Goal: Information Seeking & Learning: Check status

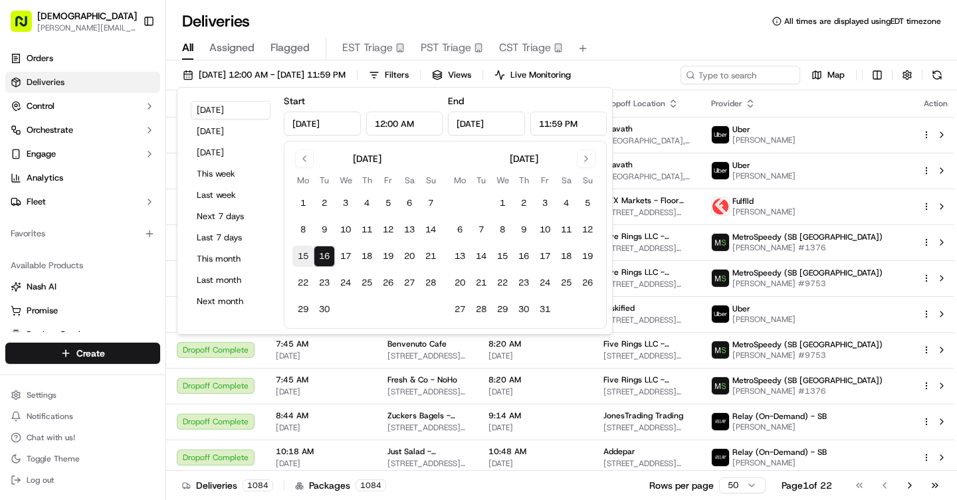
click at [303, 254] on button "15" at bounding box center [302, 256] width 21 height 21
type input "[DATE]"
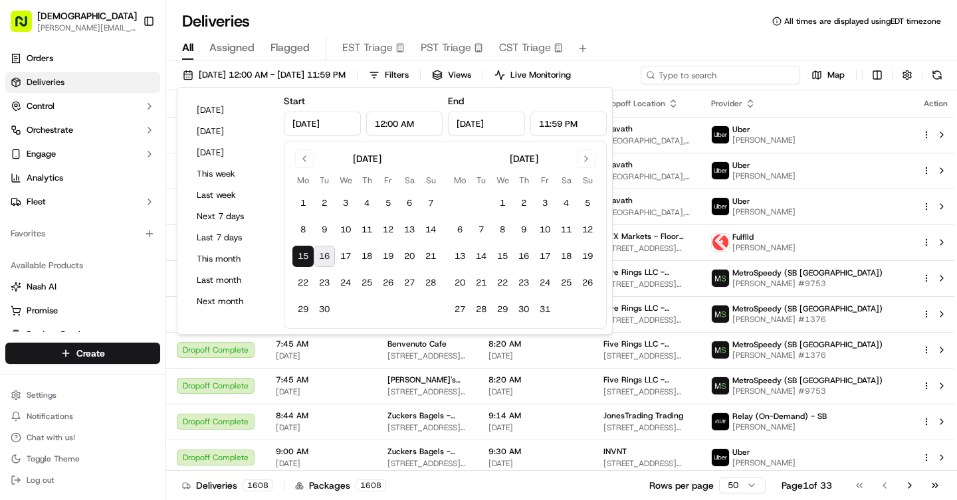
click at [713, 77] on input at bounding box center [721, 75] width 160 height 19
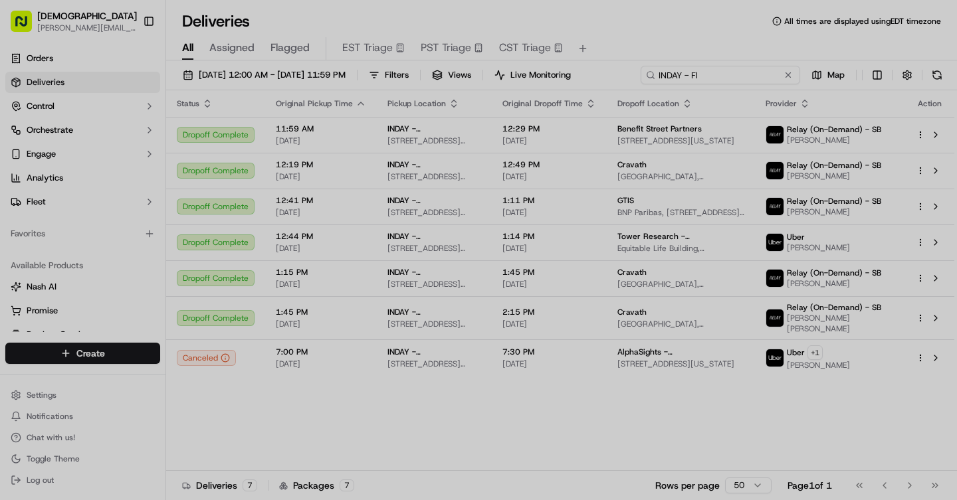
type input "INDAY - Fl"
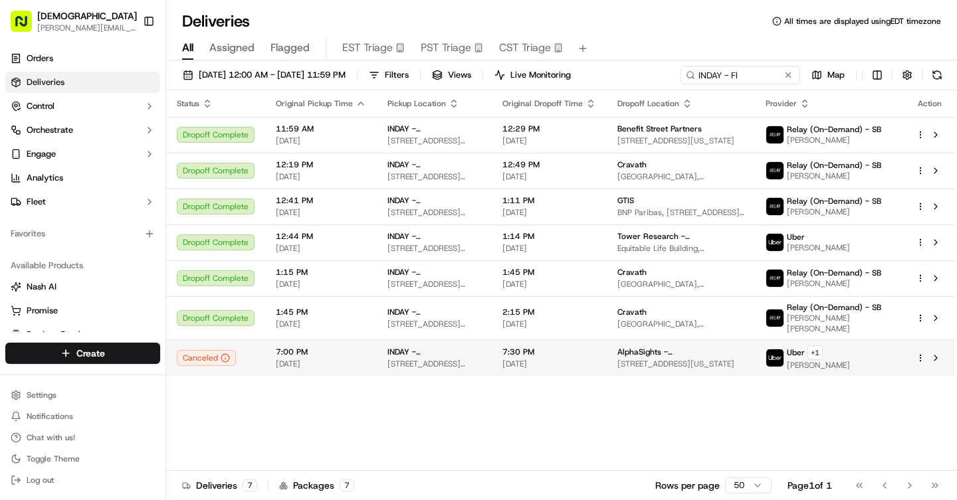
click at [421, 347] on span "INDAY - [GEOGRAPHIC_DATA]" at bounding box center [435, 352] width 94 height 11
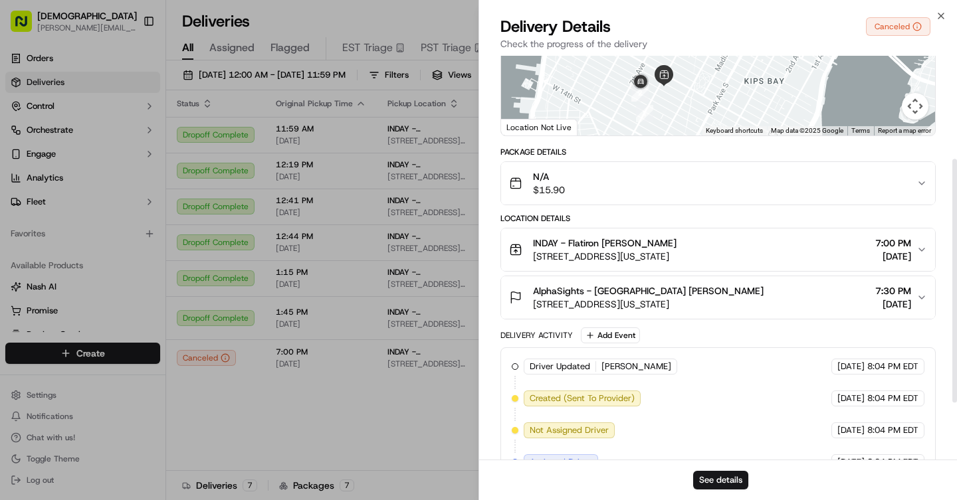
scroll to position [265, 0]
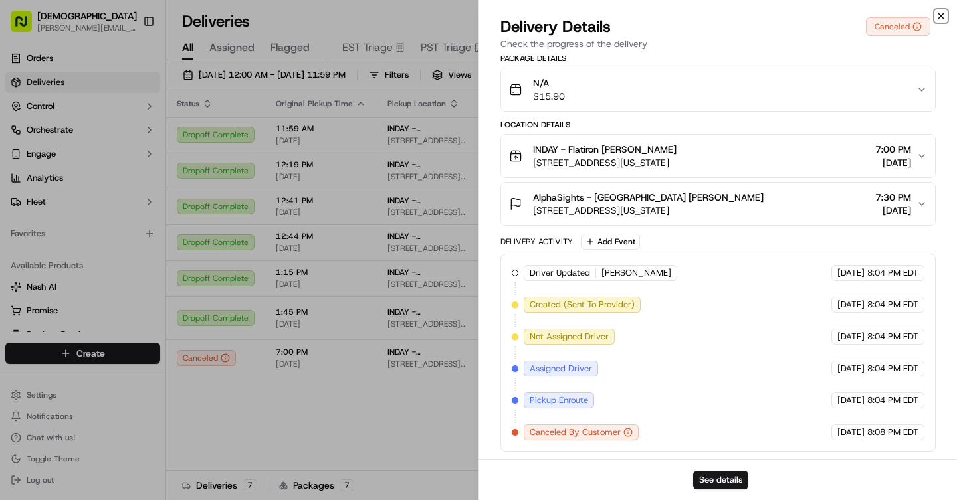
click at [942, 15] on icon "button" at bounding box center [941, 15] width 5 height 5
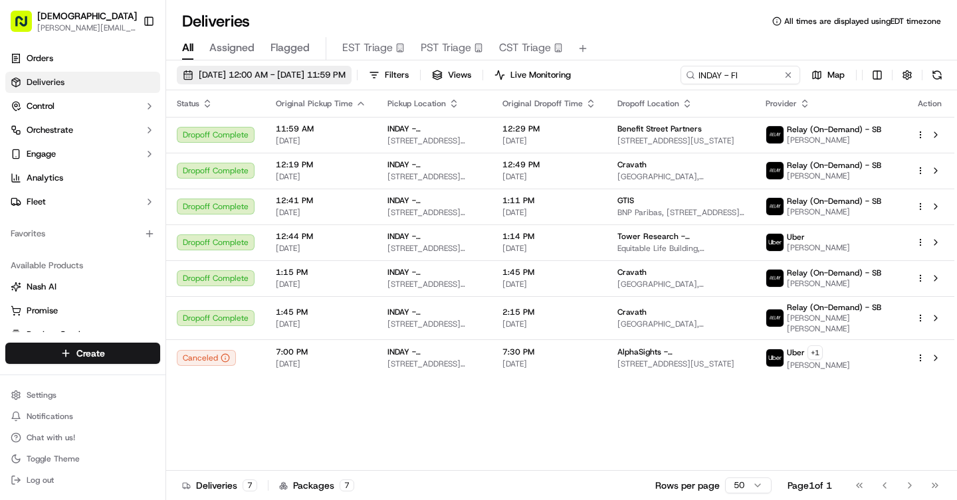
click at [266, 76] on span "[DATE] 12:00 AM - [DATE] 11:59 PM" at bounding box center [272, 75] width 147 height 12
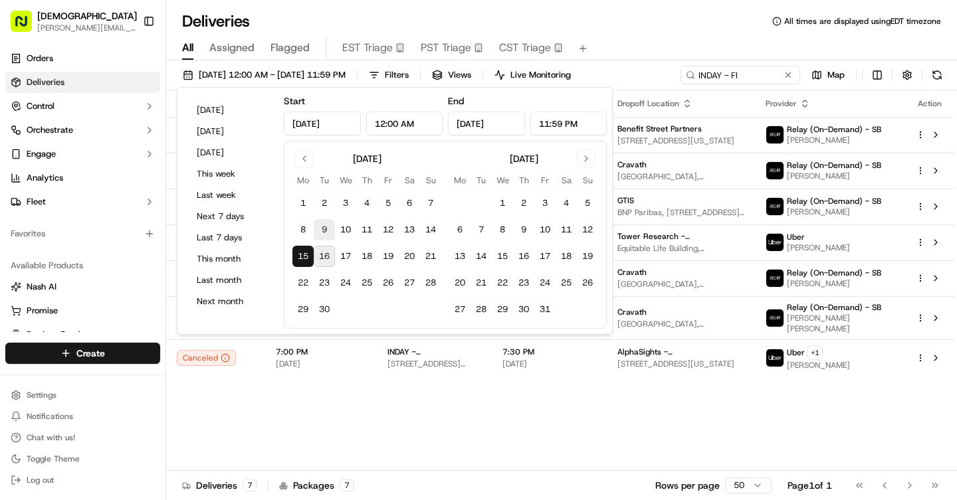
click at [324, 231] on button "9" at bounding box center [324, 229] width 21 height 21
type input "[DATE]"
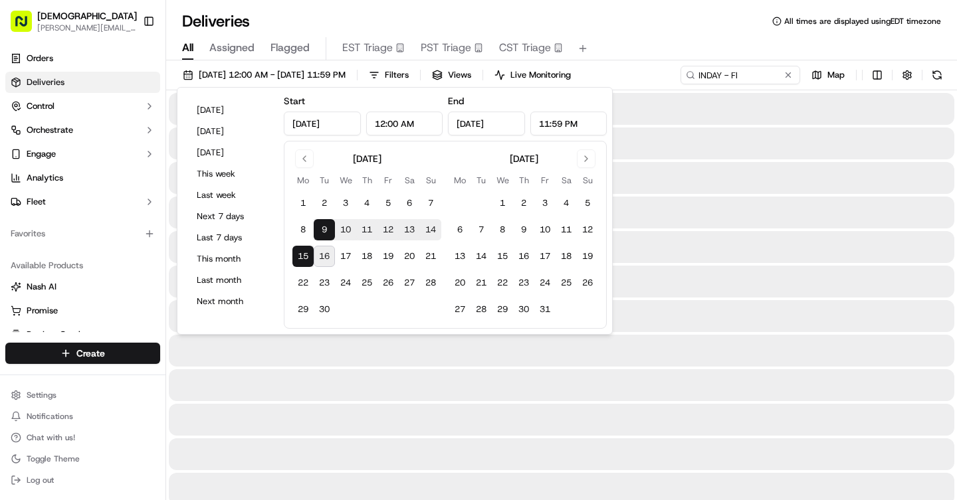
click at [324, 231] on button "9" at bounding box center [324, 229] width 21 height 21
type input "[DATE]"
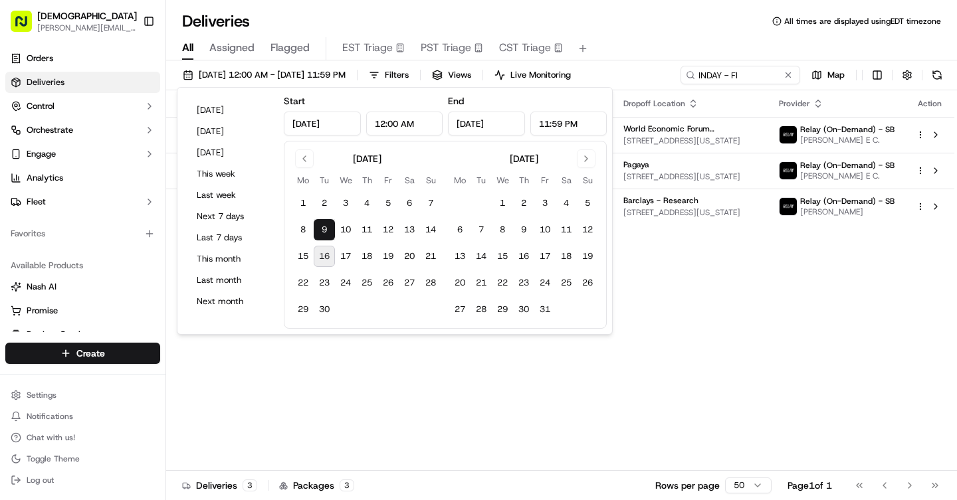
drag, startPoint x: 738, startPoint y: 54, endPoint x: 767, endPoint y: 74, distance: 35.8
click at [738, 54] on div "All Assigned Flagged EST Triage PST Triage CST Triage" at bounding box center [561, 48] width 791 height 23
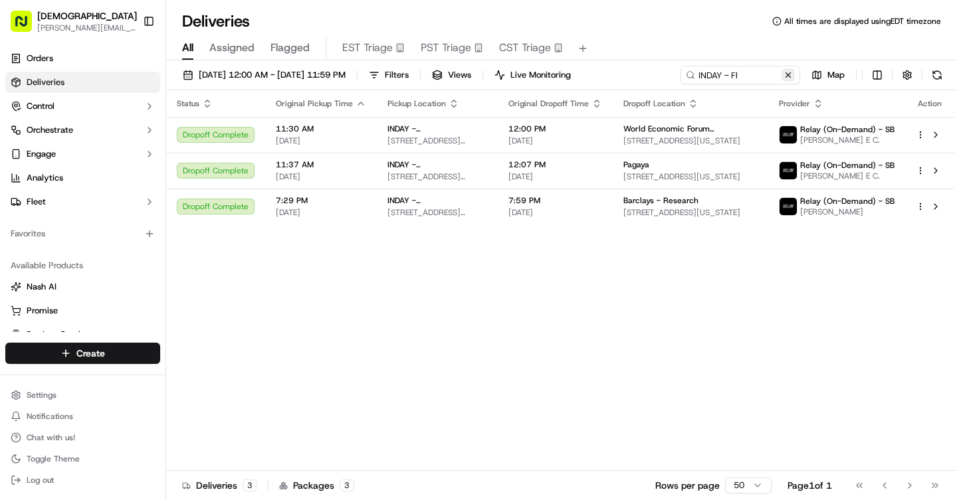
click at [792, 75] on button at bounding box center [788, 74] width 13 height 13
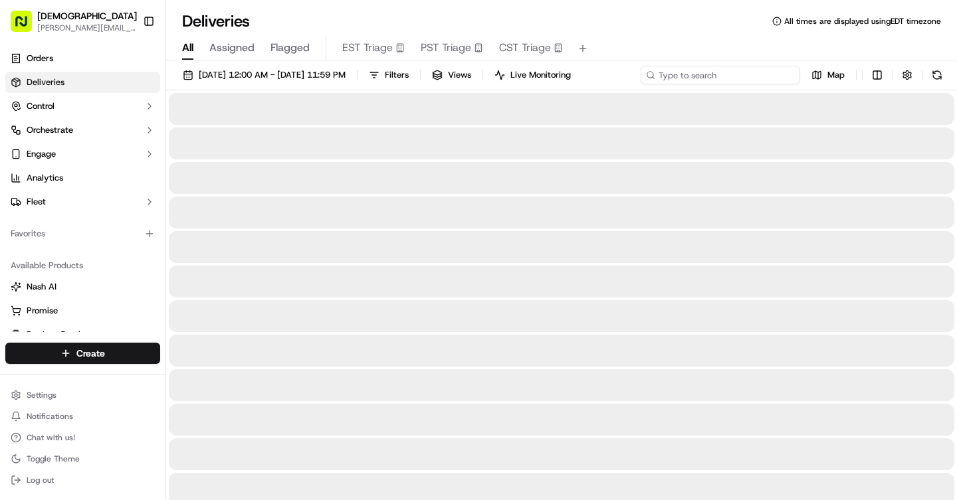
click at [709, 76] on input at bounding box center [721, 75] width 160 height 19
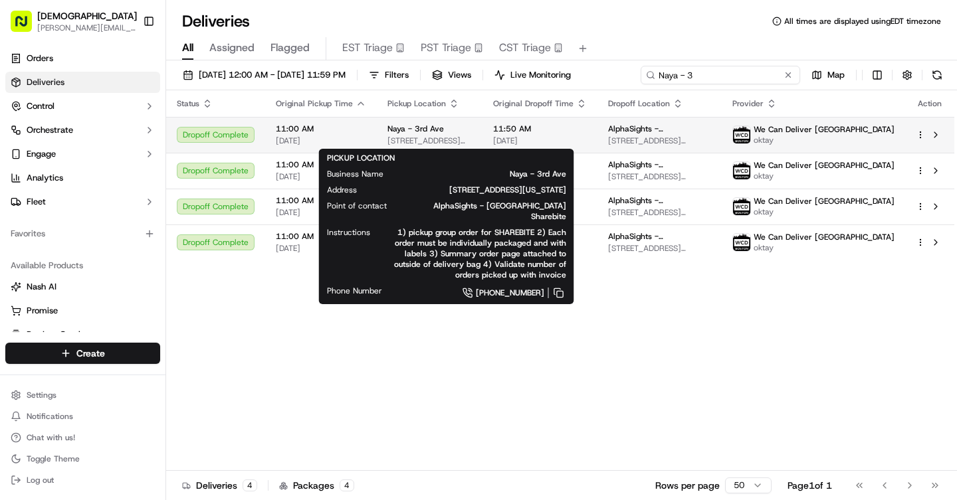
type input "Naya - 3"
click at [410, 125] on span "Naya - 3rd Ave" at bounding box center [416, 129] width 56 height 11
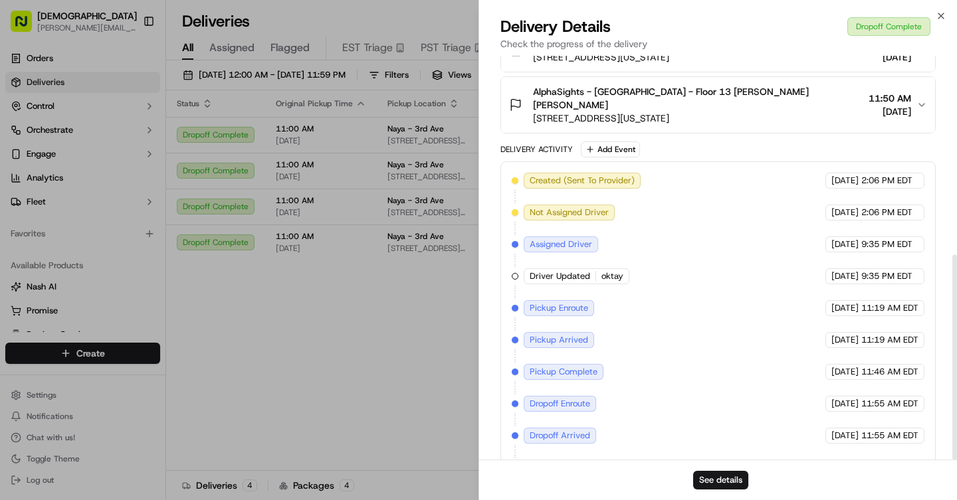
scroll to position [392, 0]
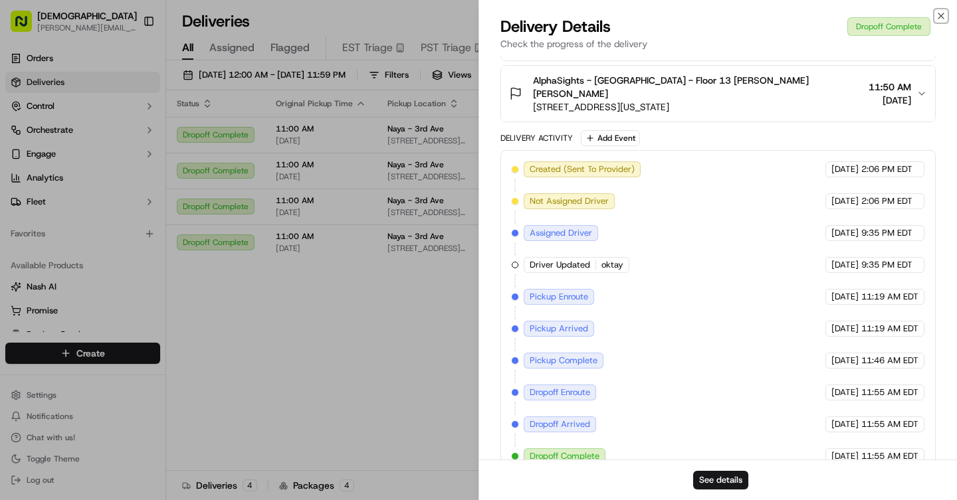
click at [939, 12] on icon "button" at bounding box center [941, 16] width 11 height 11
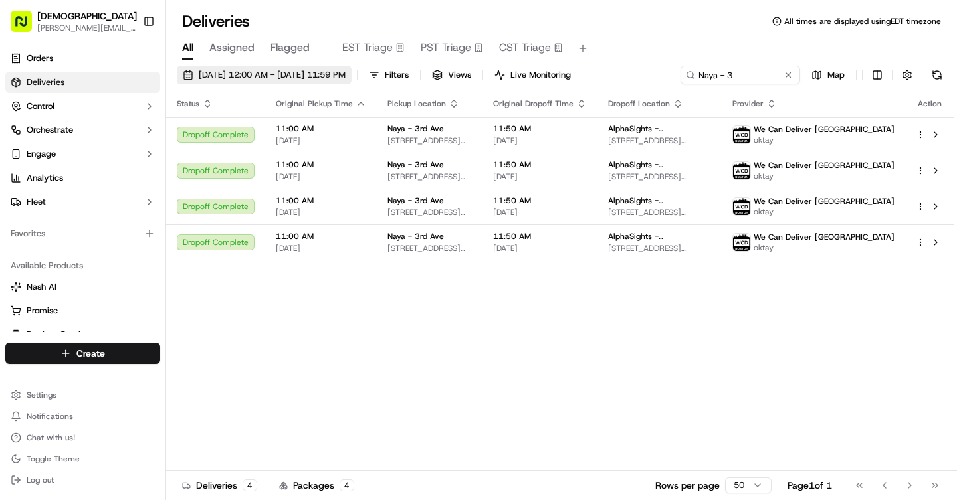
click at [267, 76] on span "[DATE] 12:00 AM - [DATE] 11:59 PM" at bounding box center [272, 75] width 147 height 12
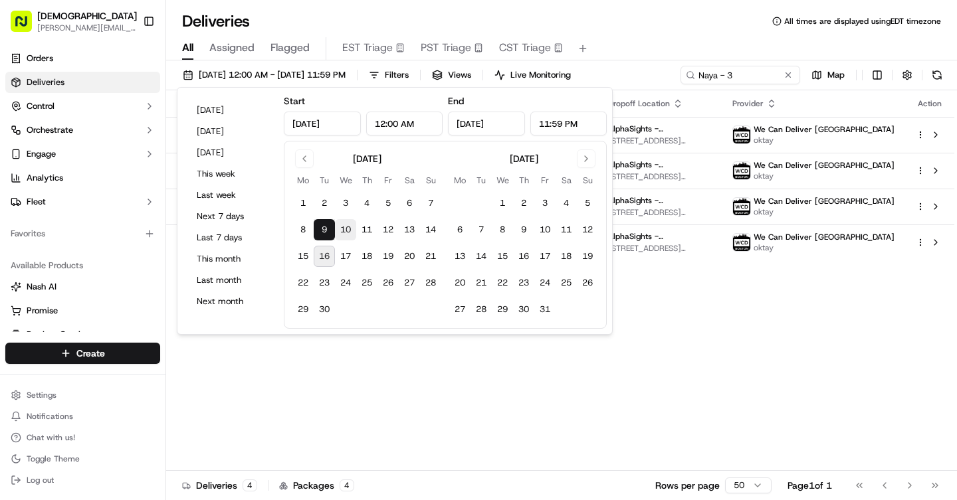
click at [346, 225] on button "10" at bounding box center [345, 229] width 21 height 21
type input "[DATE]"
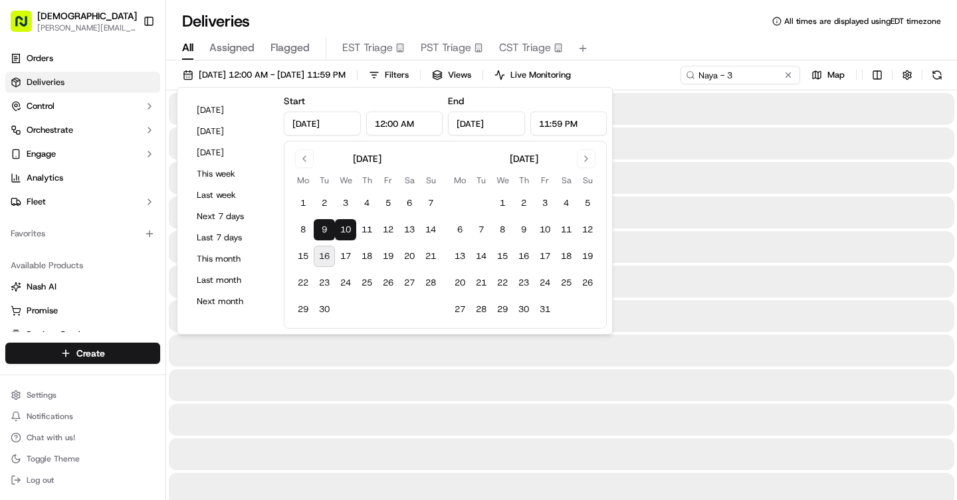
click at [345, 225] on button "10" at bounding box center [345, 229] width 21 height 21
type input "[DATE]"
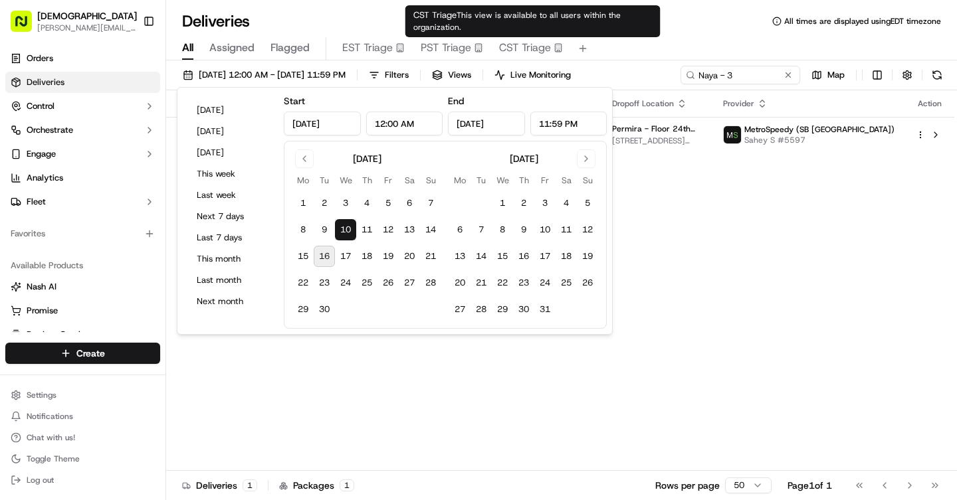
type input "[DATE]"
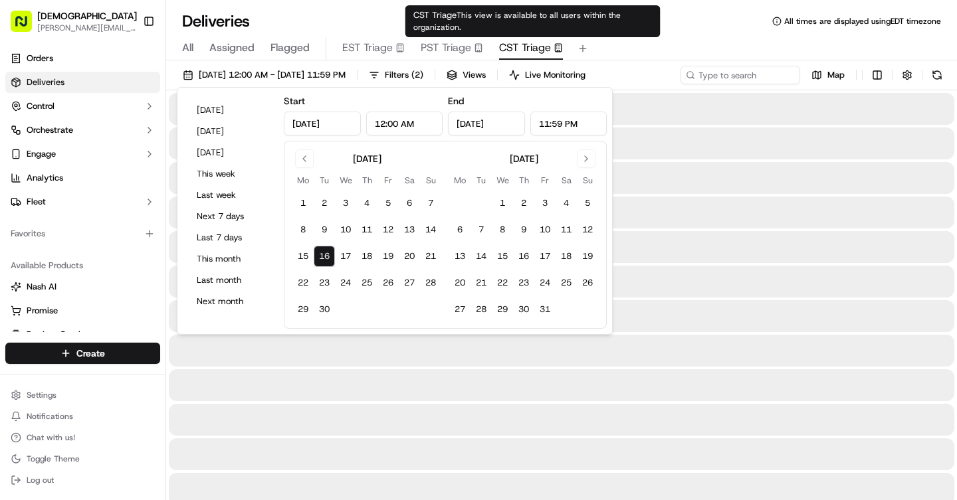
click at [640, 14] on div "CST Triage This view is available to all users within the organization. CST Tri…" at bounding box center [532, 21] width 255 height 32
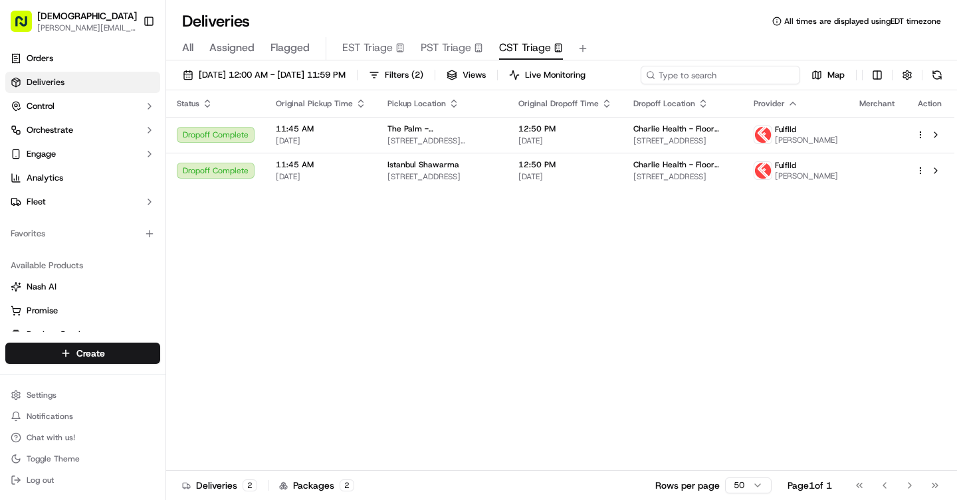
click at [768, 81] on div "[DATE] 12:00 AM - [DATE] 11:59 PM Filters ( 2 ) Views Live Monitoring Map" at bounding box center [561, 78] width 791 height 25
click at [242, 76] on span "[DATE] 12:00 AM - [DATE] 11:59 PM" at bounding box center [272, 75] width 147 height 12
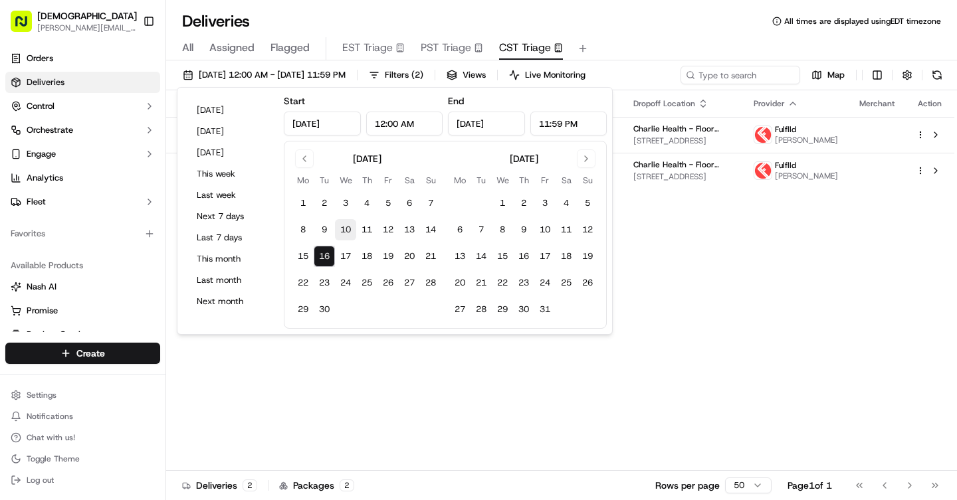
click at [348, 233] on button "10" at bounding box center [345, 229] width 21 height 21
type input "[DATE]"
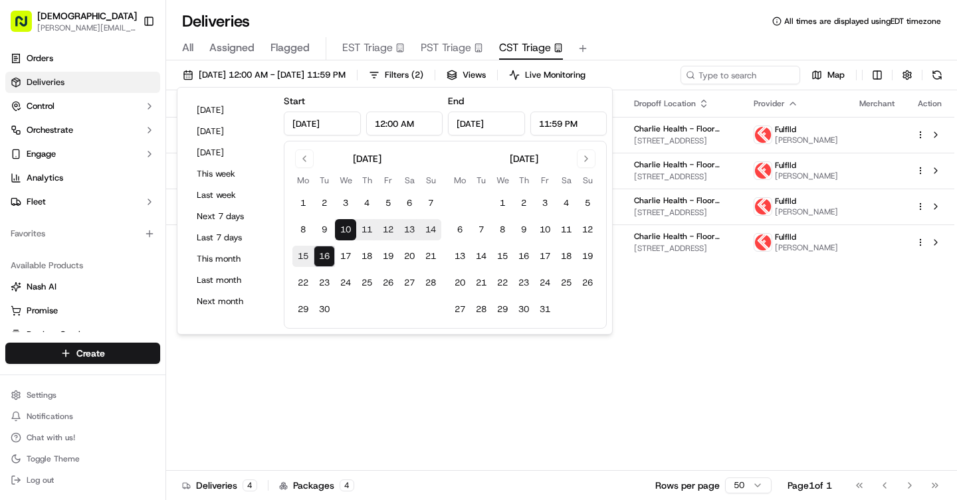
click at [348, 233] on button "10" at bounding box center [345, 229] width 21 height 21
type input "[DATE]"
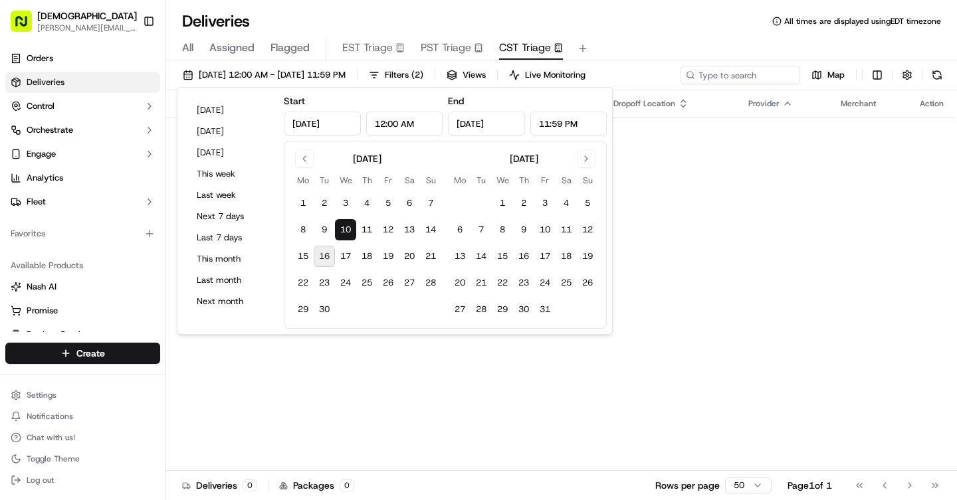
click at [343, 231] on button "10" at bounding box center [345, 229] width 21 height 21
click at [762, 76] on div "[DATE] 12:00 AM - [DATE] 11:59 PM Filters ( 2 ) Views Live Monitoring Map" at bounding box center [561, 78] width 791 height 25
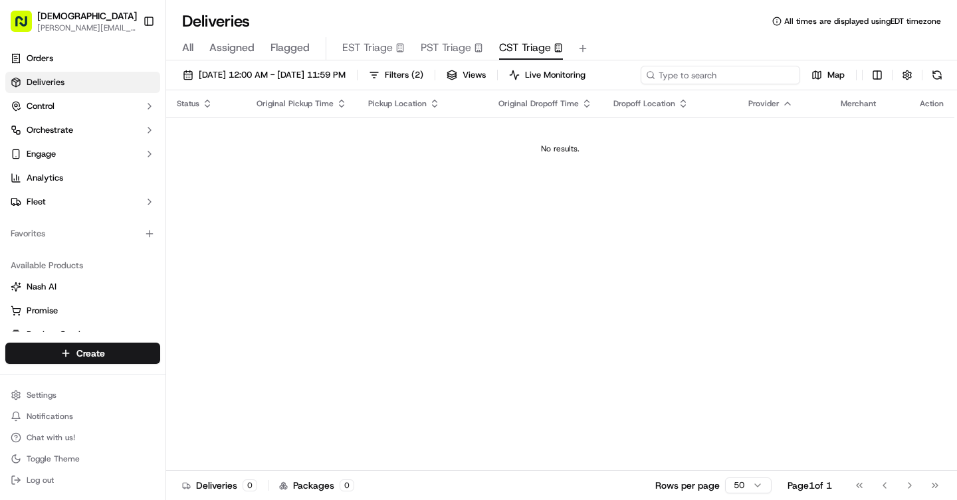
click at [641, 84] on input at bounding box center [721, 75] width 160 height 19
type input "[PERSON_NAME]"
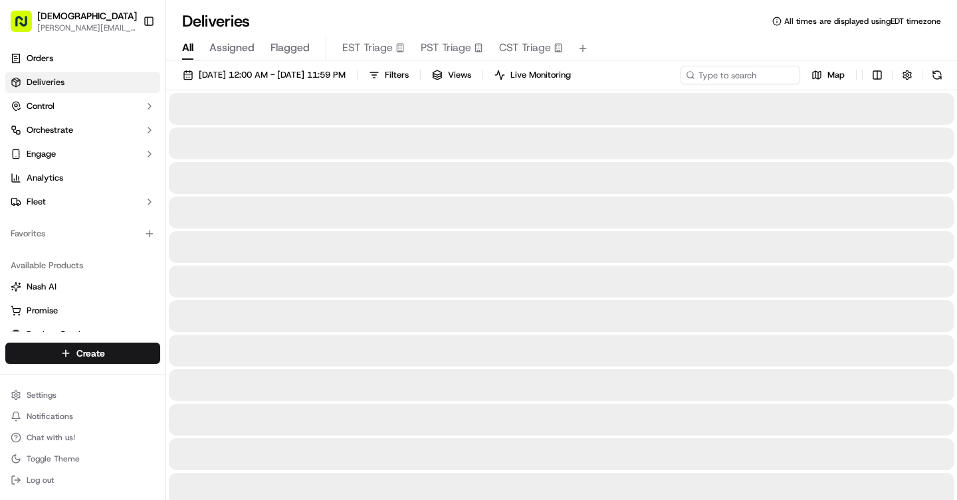
click at [191, 48] on span "All" at bounding box center [187, 48] width 11 height 16
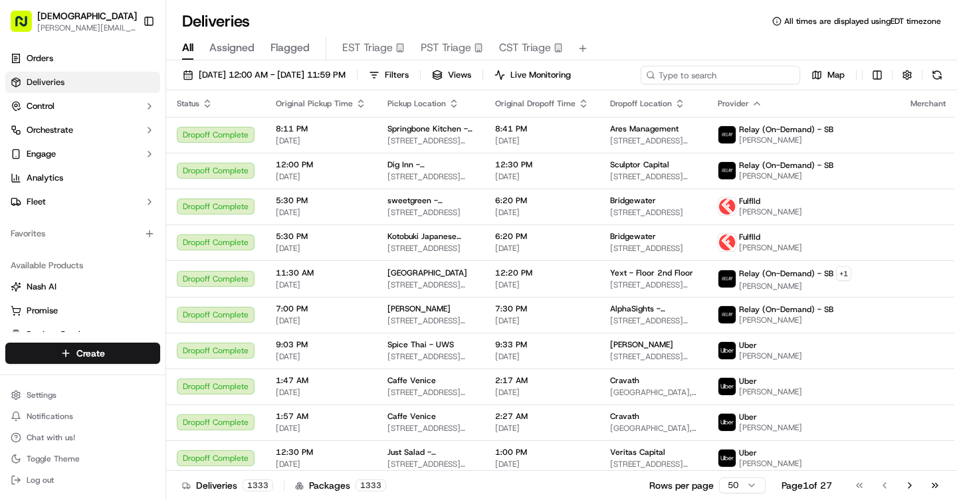
click at [715, 74] on input at bounding box center [721, 75] width 160 height 19
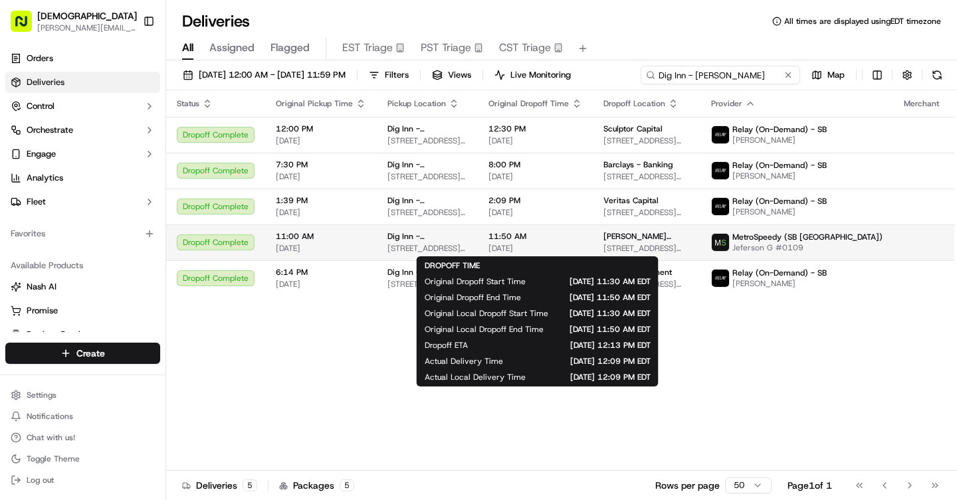
type input "Dig Inn - [PERSON_NAME]"
click at [536, 243] on span "[DATE]" at bounding box center [536, 248] width 94 height 11
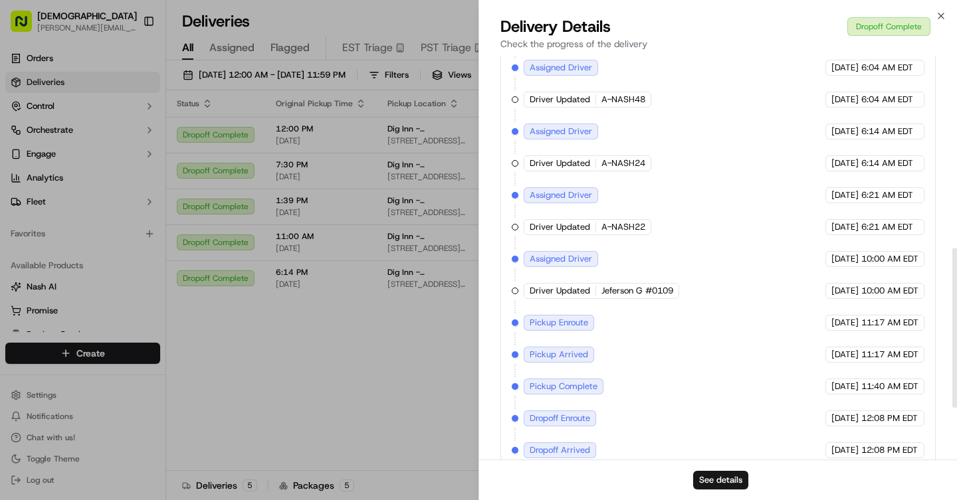
scroll to position [615, 0]
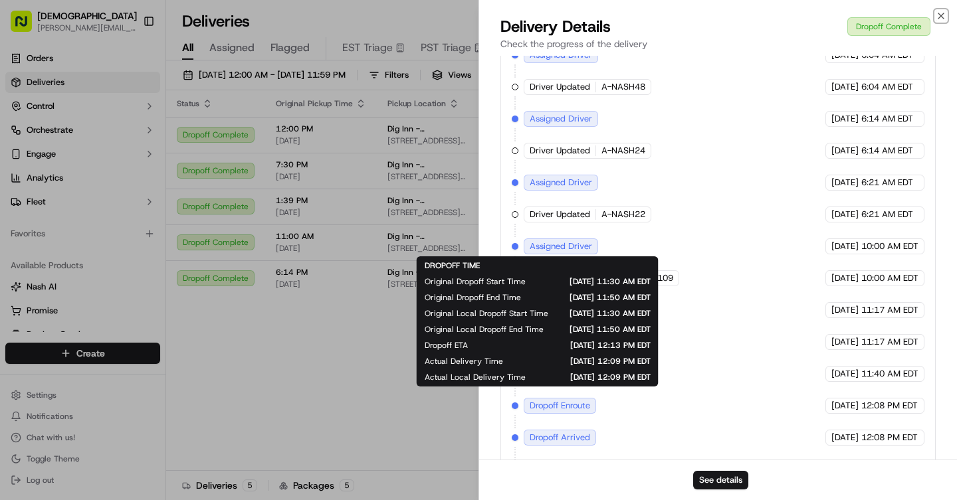
click at [940, 15] on icon "button" at bounding box center [941, 15] width 5 height 5
click at [940, 15] on div "Deliveries All times are displayed using EDT timezone" at bounding box center [561, 21] width 791 height 21
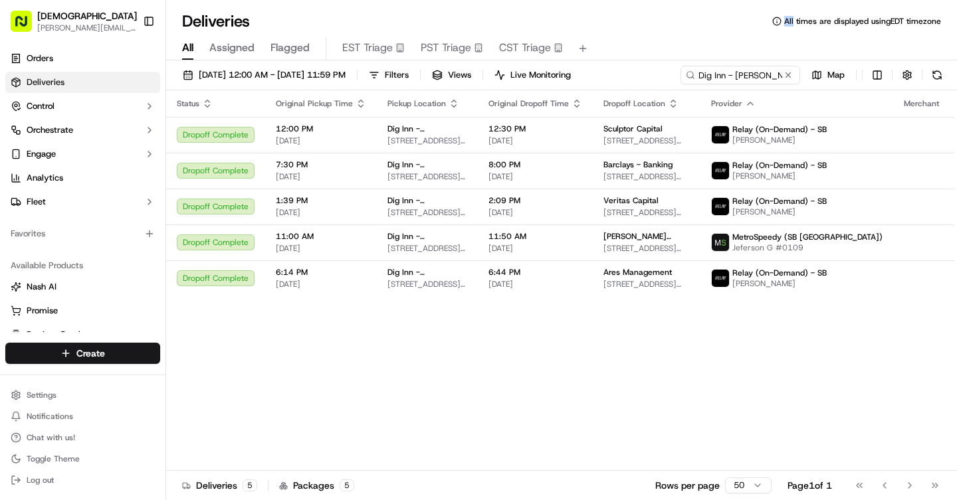
click at [786, 74] on button at bounding box center [788, 74] width 13 height 13
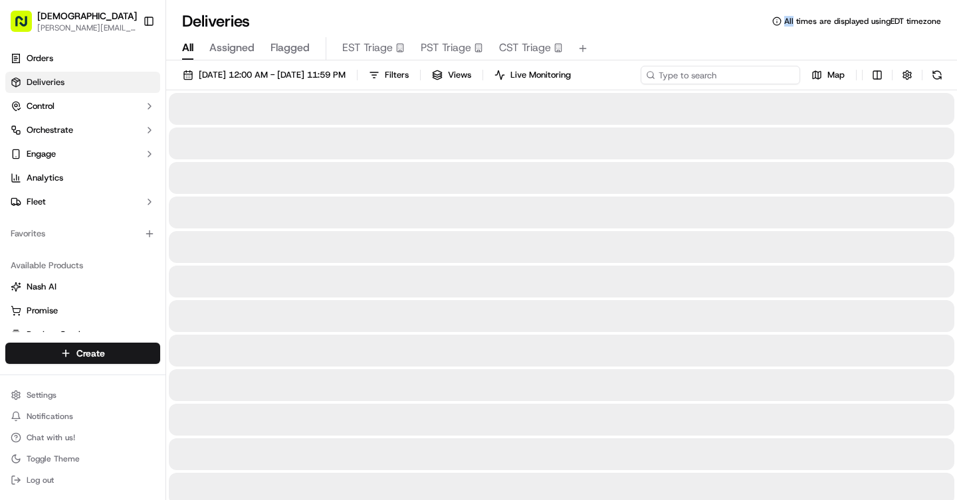
click at [737, 72] on input at bounding box center [721, 75] width 160 height 19
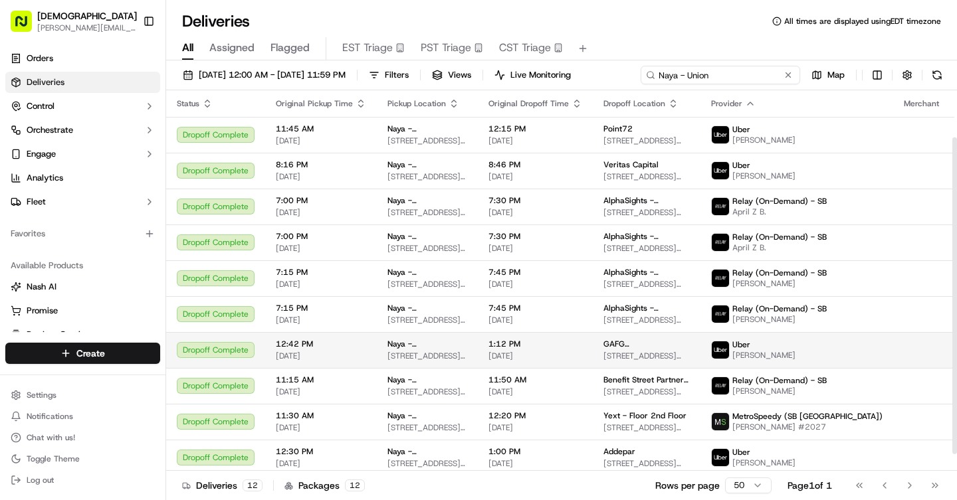
scroll to position [76, 0]
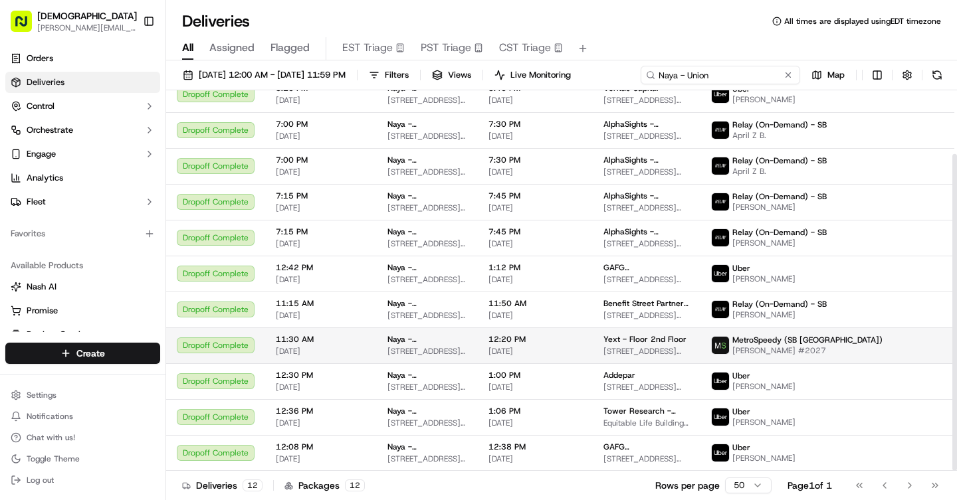
type input "Naya - Union"
click at [442, 338] on span "Naya - [GEOGRAPHIC_DATA]" at bounding box center [428, 339] width 80 height 11
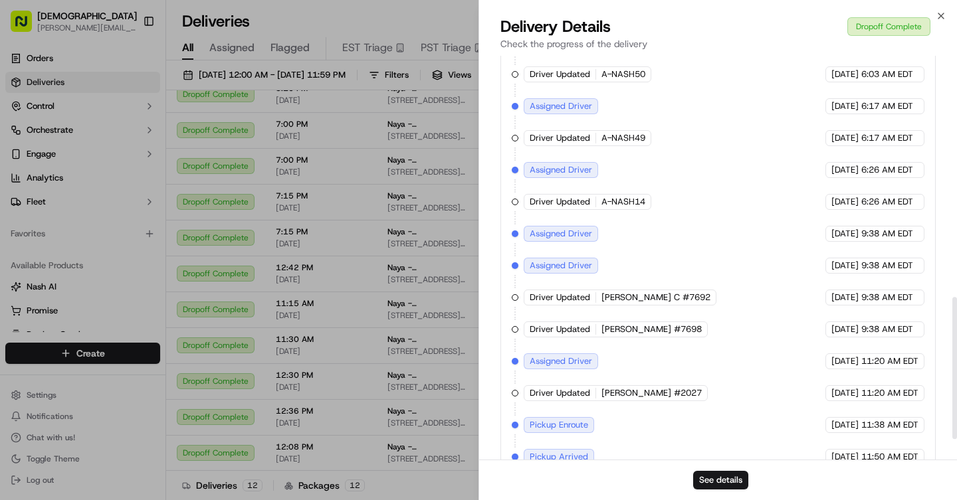
scroll to position [743, 0]
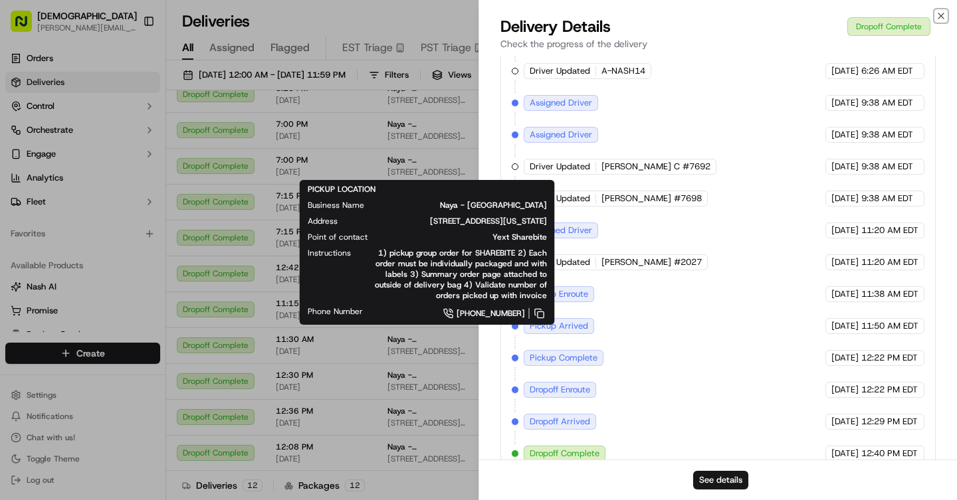
click at [940, 15] on icon "button" at bounding box center [941, 15] width 5 height 5
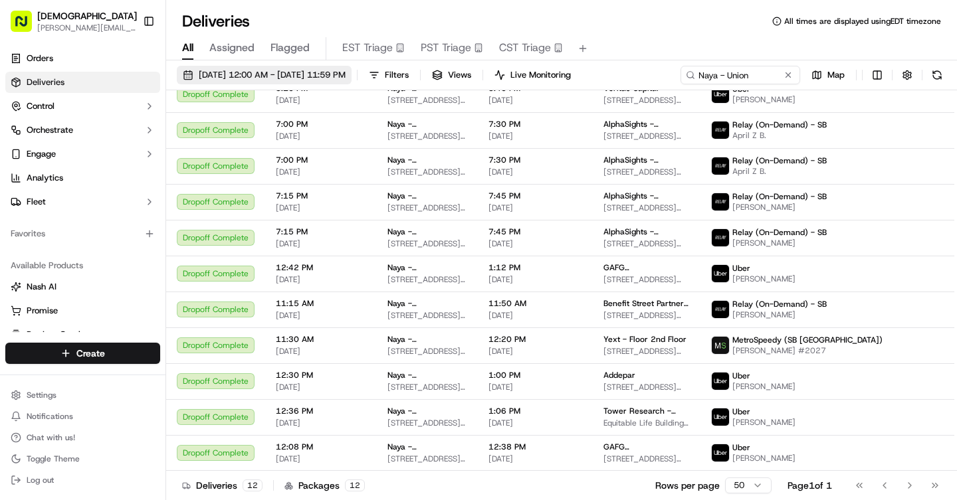
click at [275, 79] on span "[DATE] 12:00 AM - [DATE] 11:59 PM" at bounding box center [272, 75] width 147 height 12
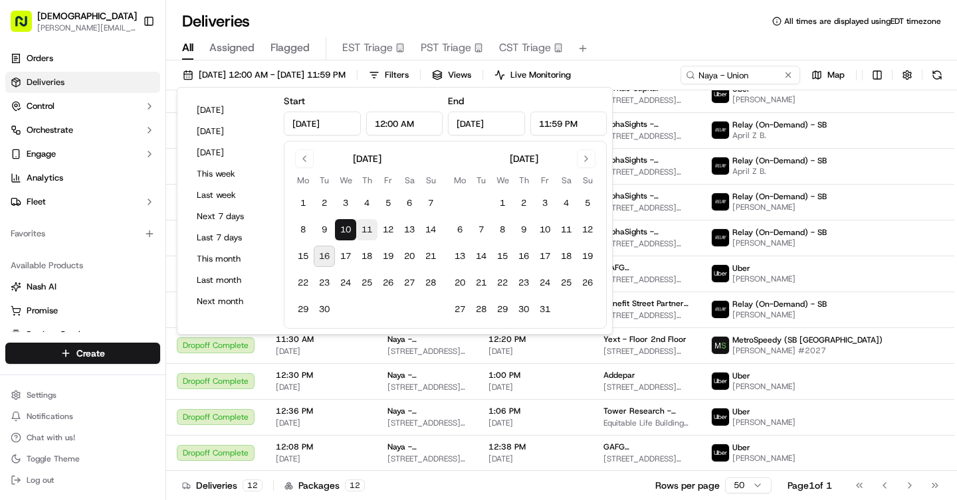
click at [365, 233] on button "11" at bounding box center [366, 229] width 21 height 21
type input "[DATE]"
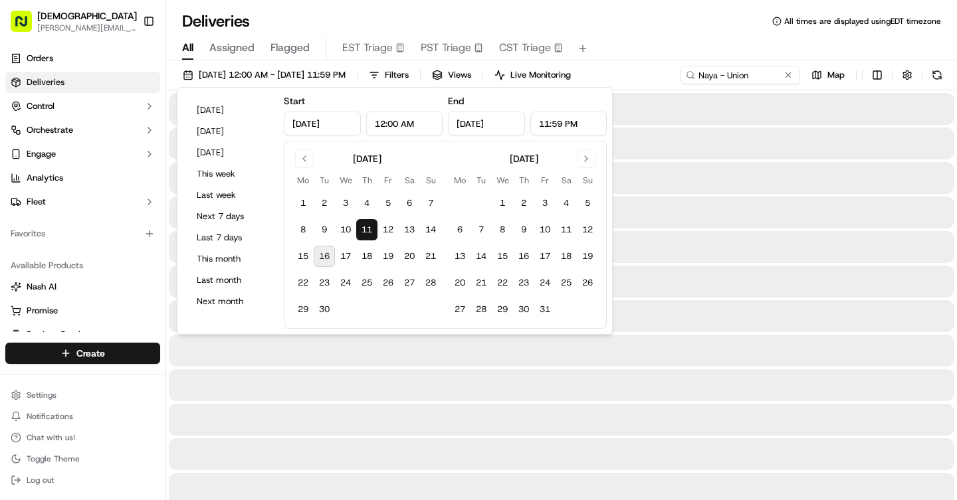
click at [365, 233] on button "11" at bounding box center [366, 229] width 21 height 21
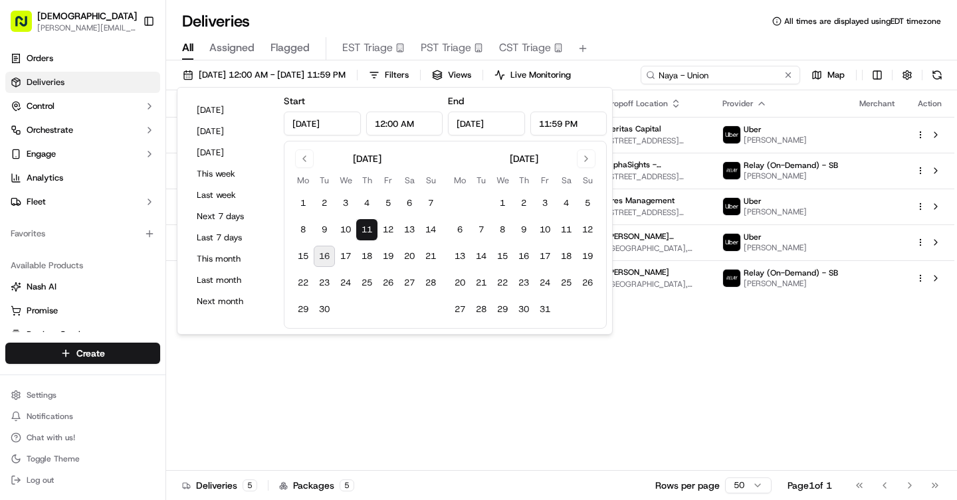
click at [749, 80] on input "Naya - Union" at bounding box center [721, 75] width 160 height 19
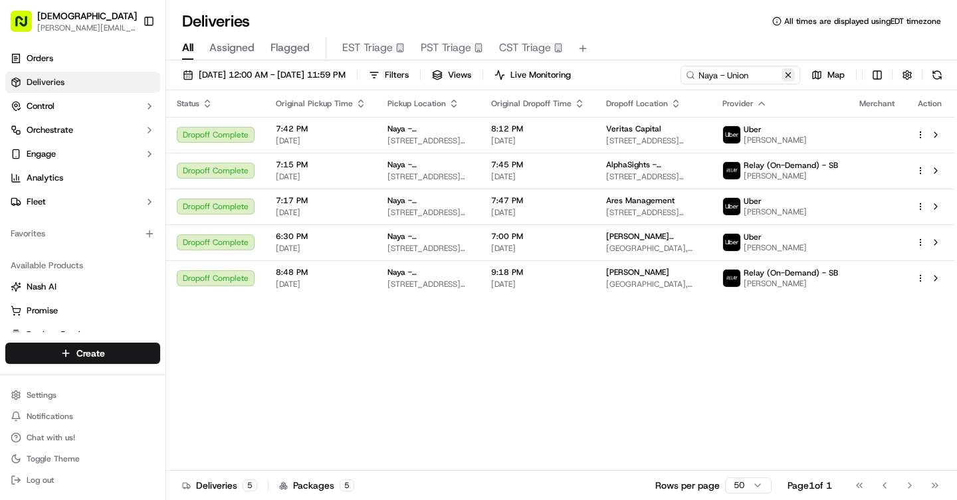
click at [789, 75] on button at bounding box center [788, 74] width 13 height 13
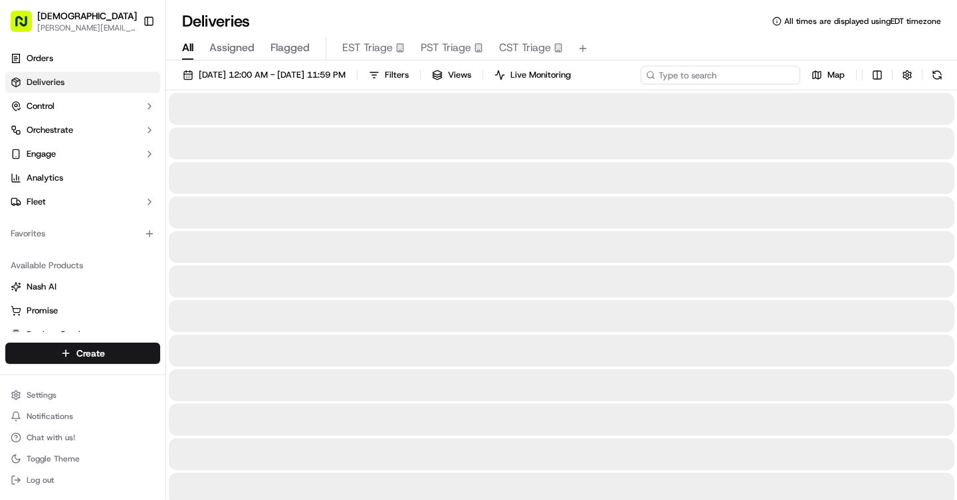
click at [732, 76] on input at bounding box center [721, 75] width 160 height 19
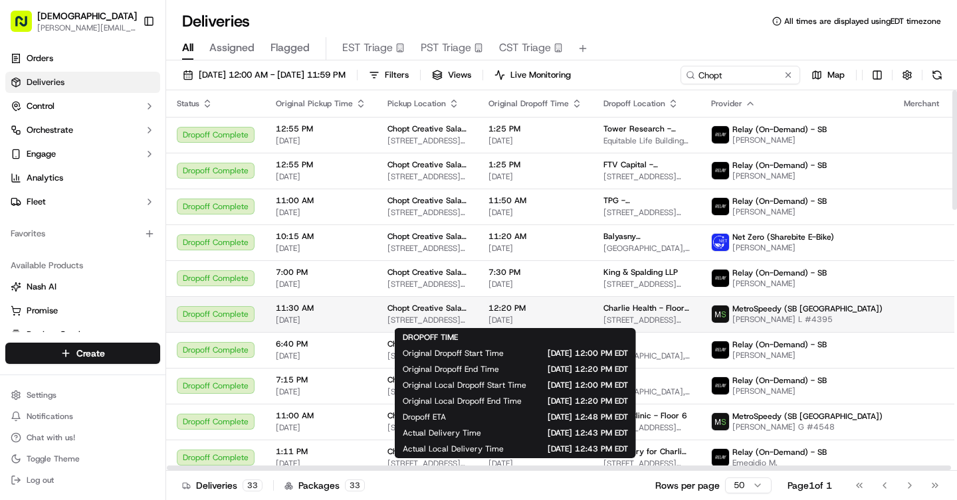
click at [520, 319] on span "[DATE]" at bounding box center [536, 320] width 94 height 11
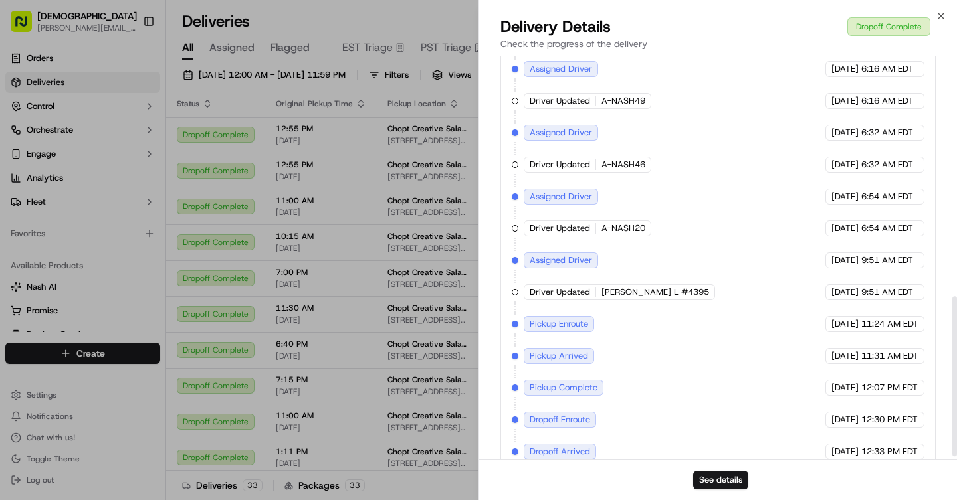
scroll to position [615, 0]
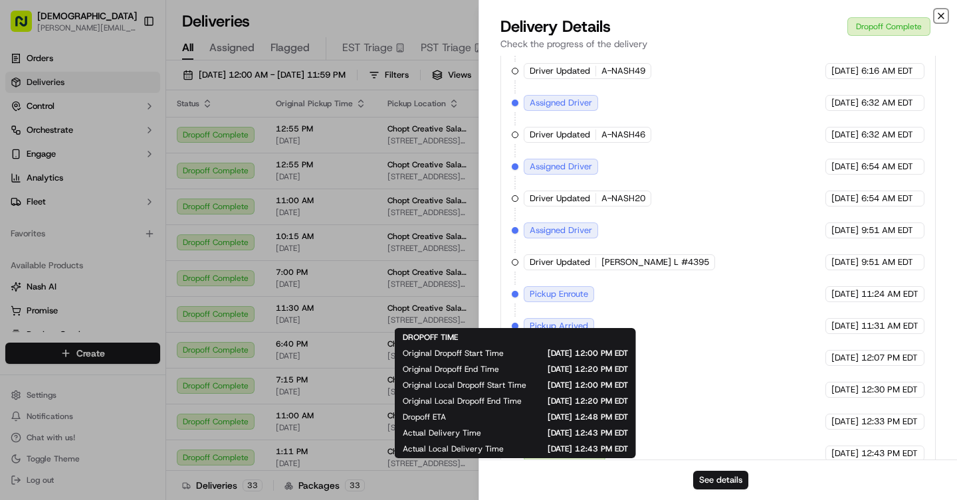
click at [941, 16] on icon "button" at bounding box center [941, 15] width 5 height 5
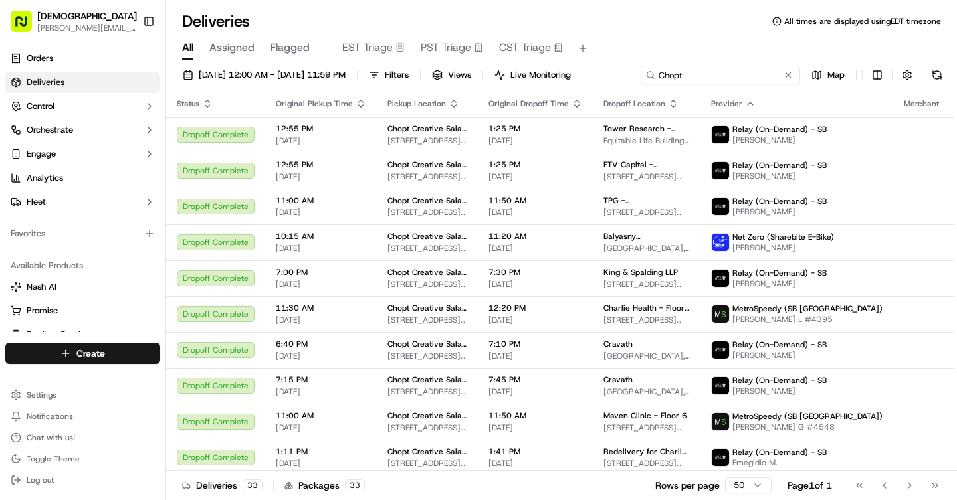
click at [735, 78] on input "Chopt" at bounding box center [721, 75] width 160 height 19
drag, startPoint x: 678, startPoint y: 73, endPoint x: 622, endPoint y: 71, distance: 55.9
click at [623, 72] on div "[DATE] 12:00 AM - [DATE] 11:59 PM Filters Views Live Monitoring Chopt Map" at bounding box center [561, 78] width 791 height 25
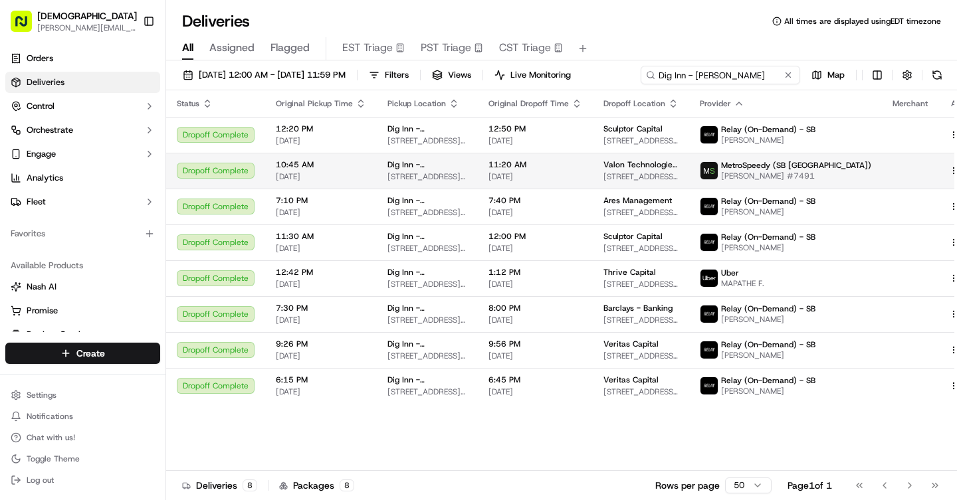
type input "Dig Inn - [PERSON_NAME]"
click at [478, 162] on td "[GEOGRAPHIC_DATA] - [PERSON_NAME][GEOGRAPHIC_DATA][PERSON_NAME] [STREET_ADDRESS…" at bounding box center [427, 171] width 101 height 36
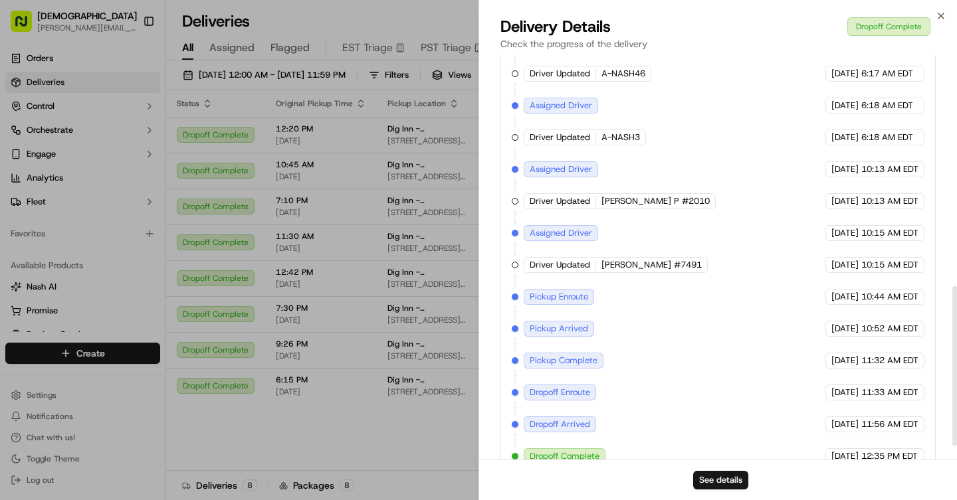
scroll to position [615, 0]
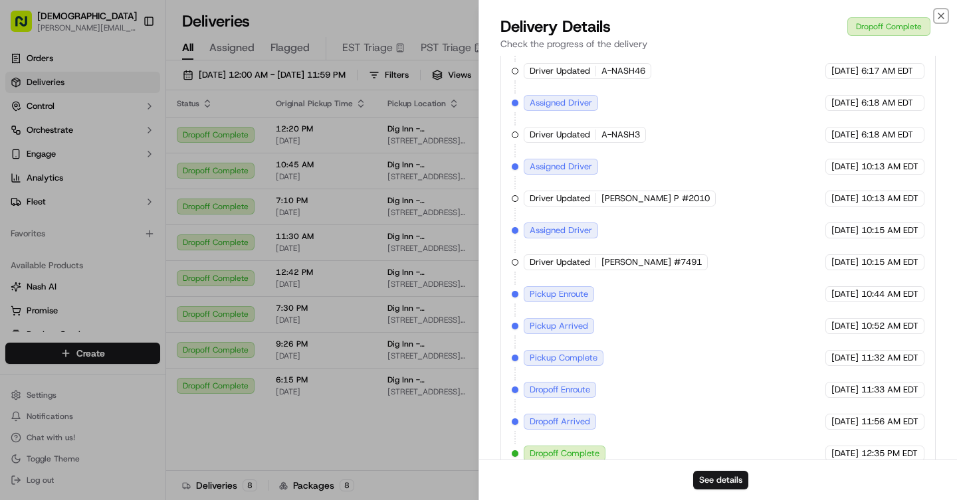
click at [938, 14] on icon "button" at bounding box center [941, 16] width 11 height 11
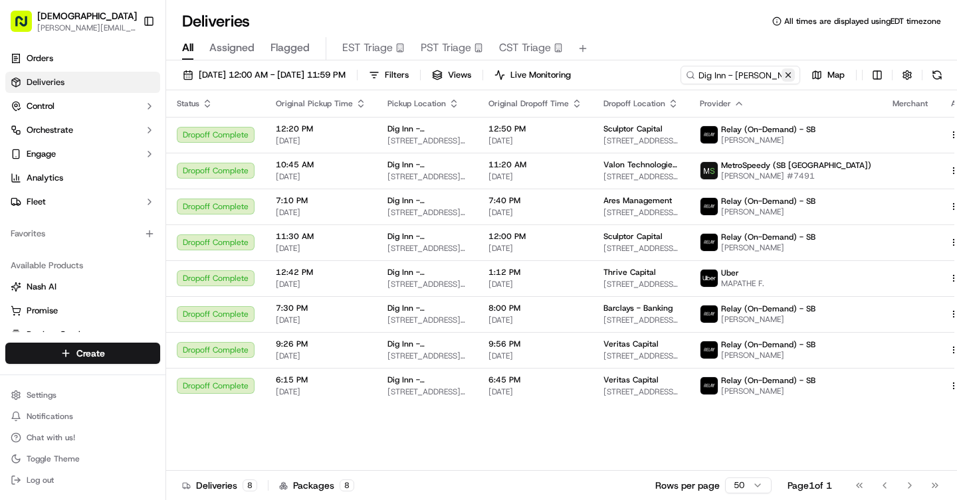
click at [786, 72] on button at bounding box center [788, 74] width 13 height 13
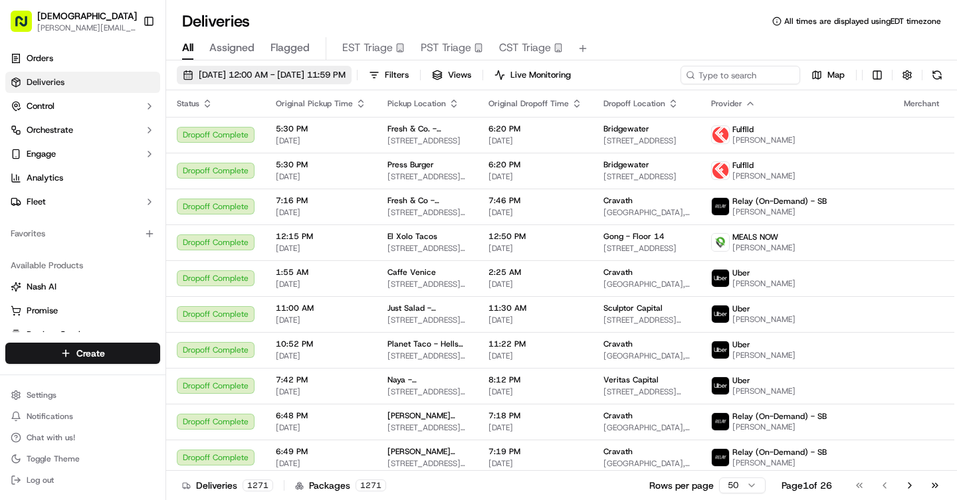
click at [234, 74] on span "[DATE] 12:00 AM - [DATE] 11:59 PM" at bounding box center [272, 75] width 147 height 12
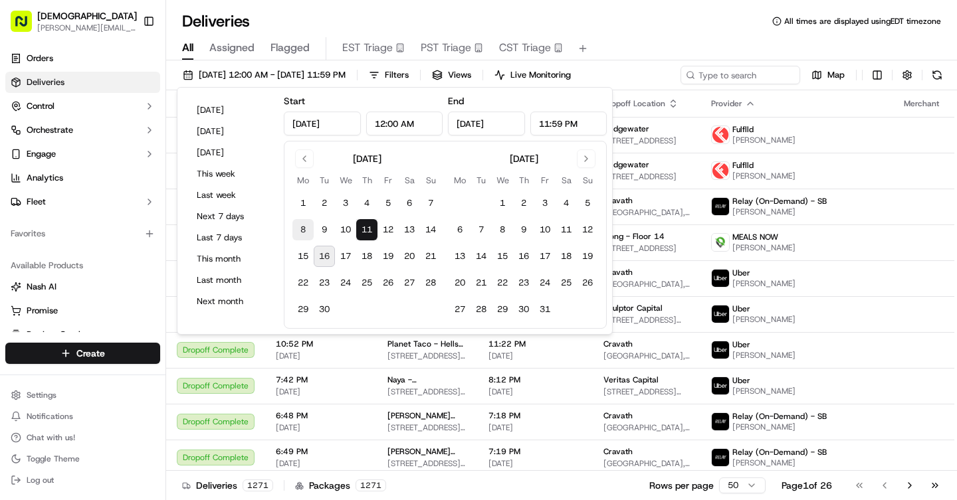
click at [303, 229] on button "8" at bounding box center [302, 229] width 21 height 21
type input "[DATE]"
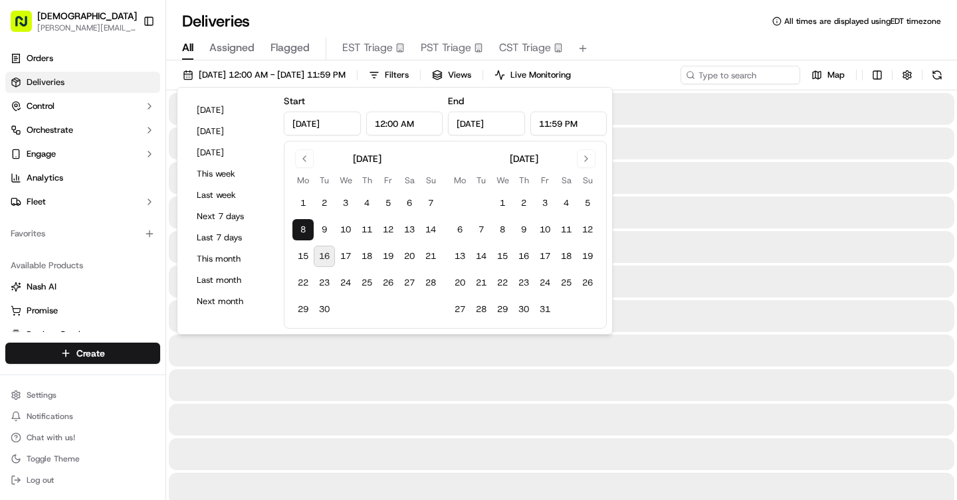
click at [304, 229] on button "8" at bounding box center [302, 229] width 21 height 21
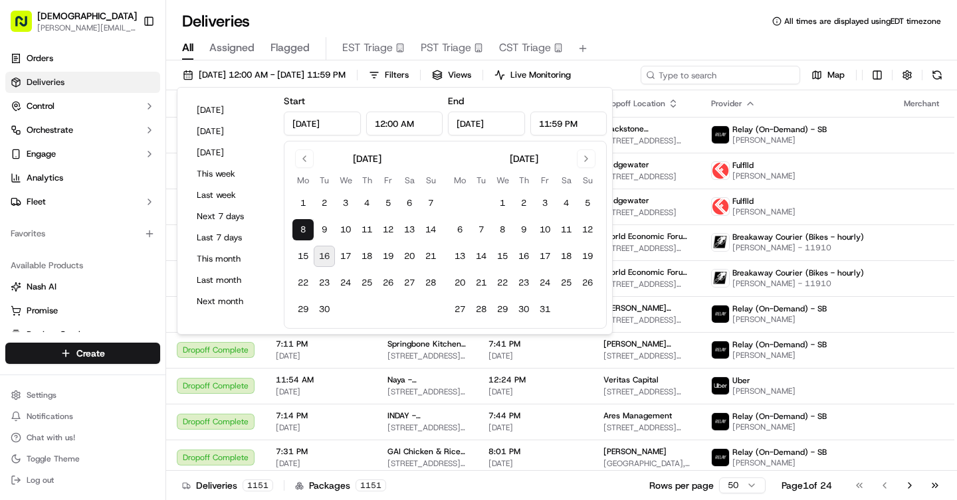
click at [742, 79] on input at bounding box center [721, 75] width 160 height 19
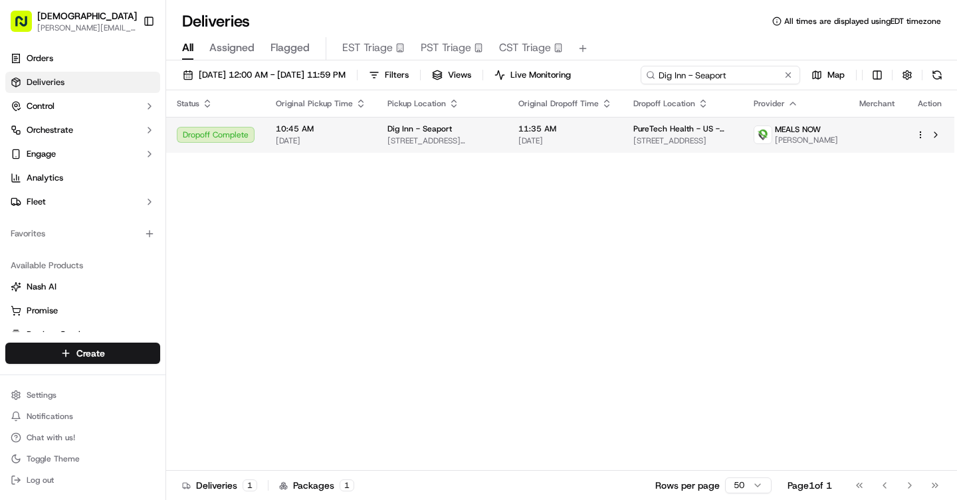
type input "Dig Inn - Seaport"
click at [404, 133] on span "Dig Inn - Seaport" at bounding box center [420, 129] width 64 height 11
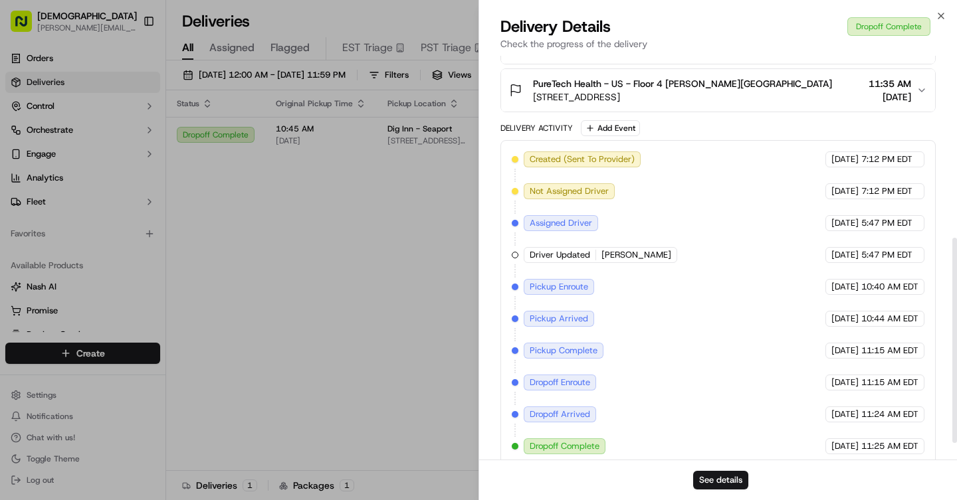
scroll to position [392, 0]
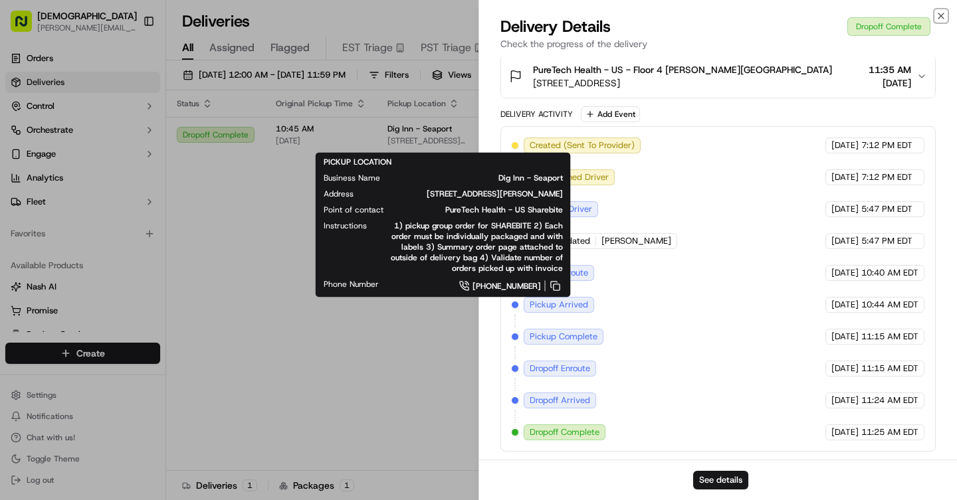
click at [943, 14] on icon "button" at bounding box center [941, 15] width 5 height 5
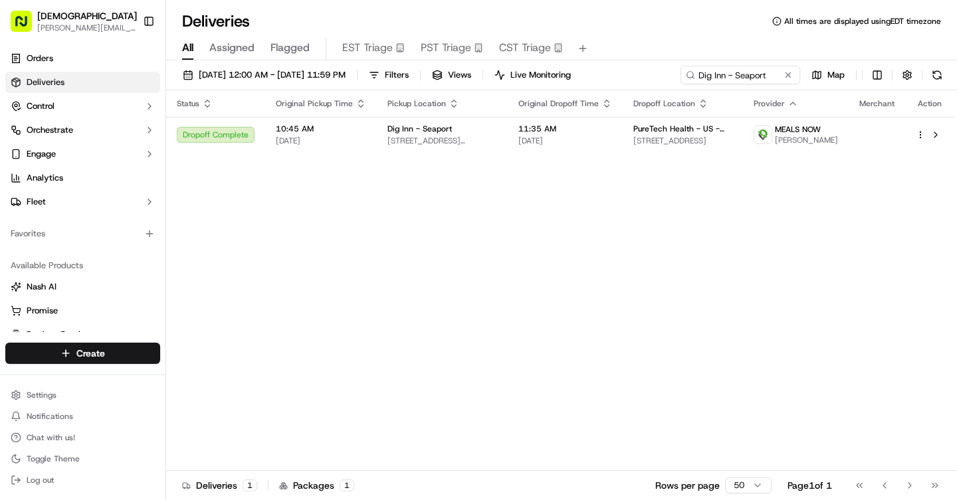
click at [788, 74] on button at bounding box center [788, 74] width 13 height 13
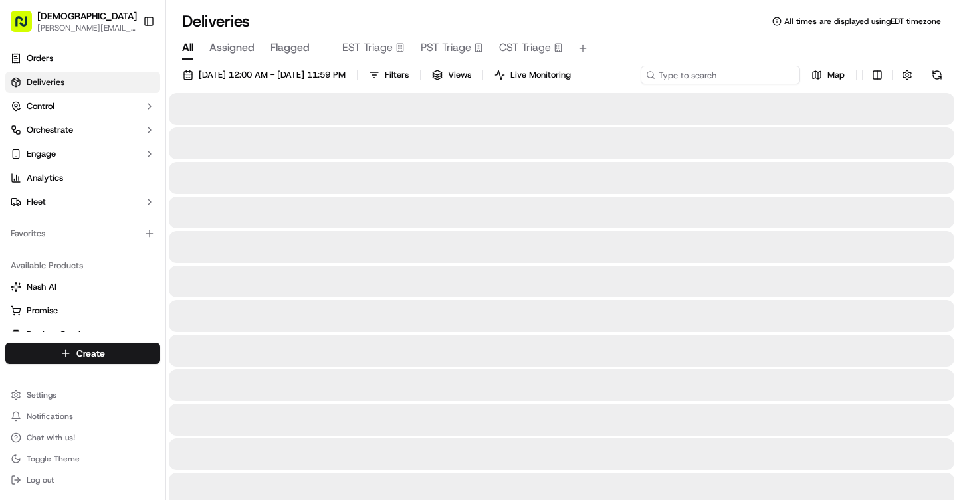
click at [751, 76] on input at bounding box center [721, 75] width 160 height 19
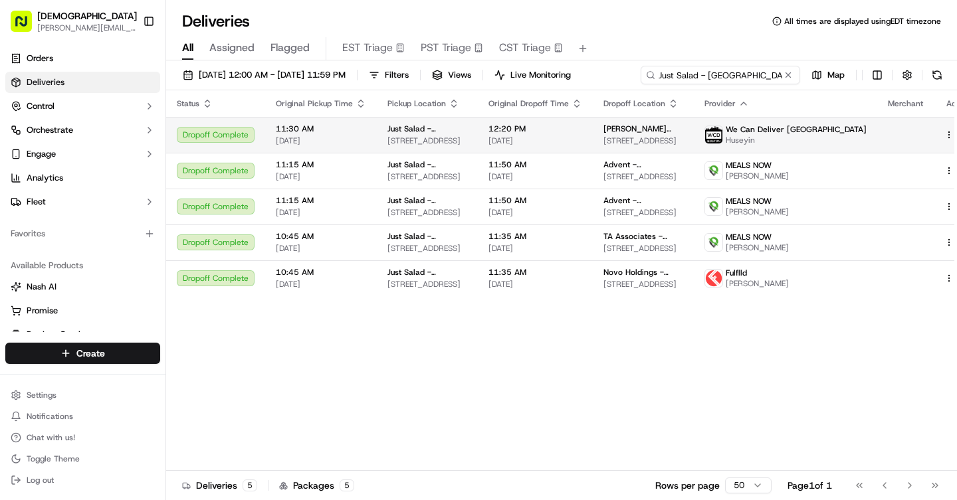
type input "Just Salad - [GEOGRAPHIC_DATA]"
click at [425, 132] on span "Just Salad - [GEOGRAPHIC_DATA]" at bounding box center [428, 129] width 80 height 11
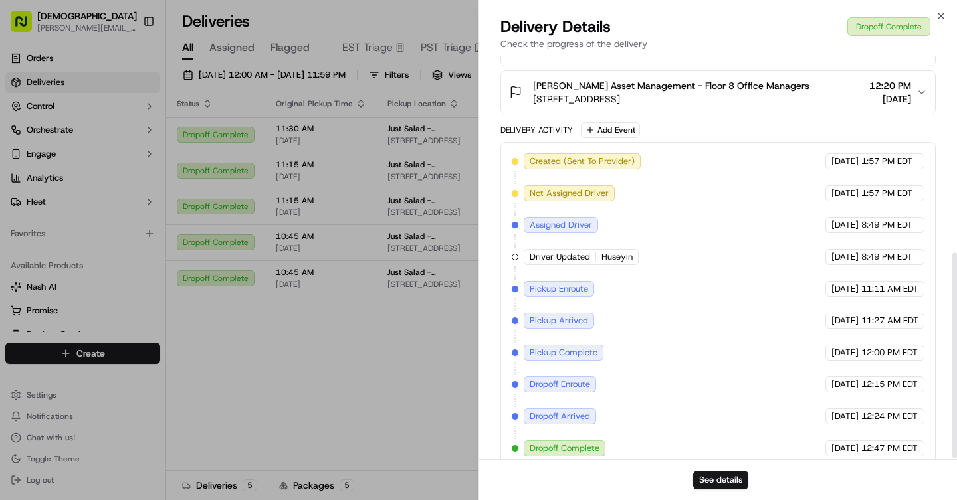
scroll to position [392, 0]
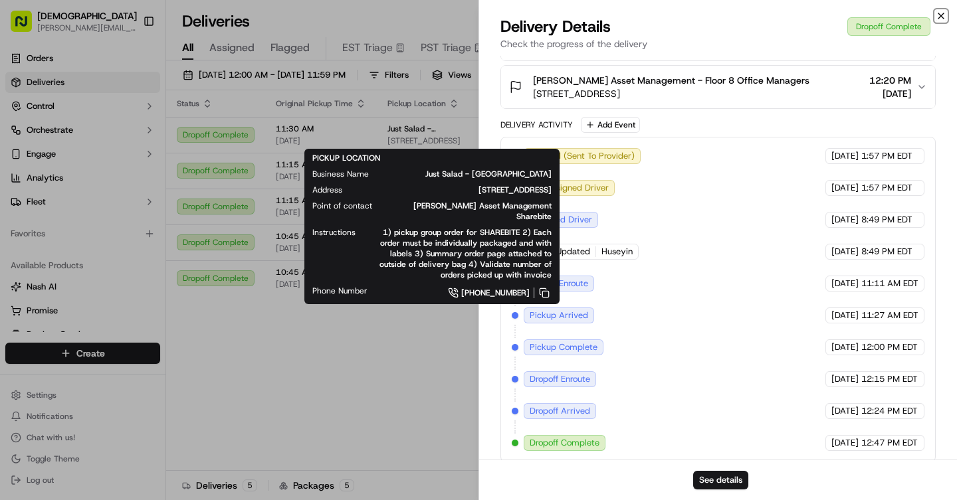
click at [939, 15] on icon "button" at bounding box center [941, 16] width 11 height 11
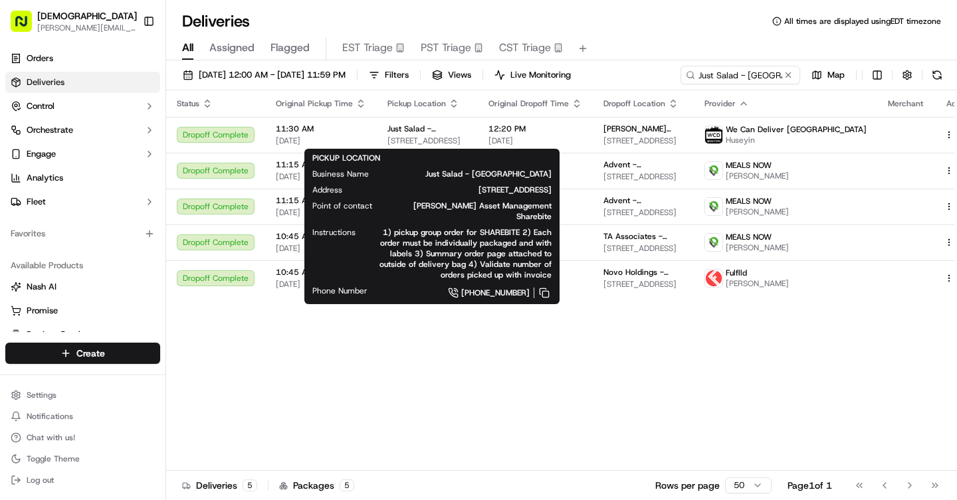
click at [939, 15] on div "Deliveries All times are displayed using EDT timezone" at bounding box center [561, 21] width 791 height 21
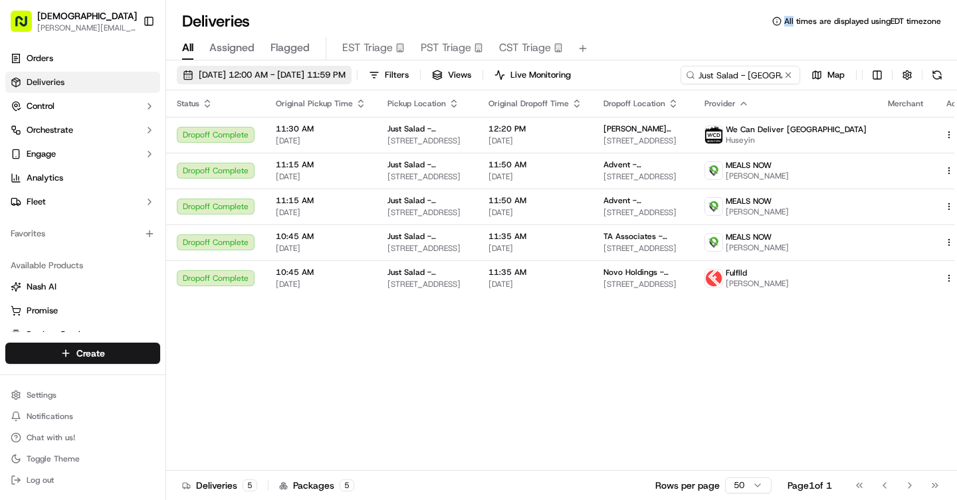
click at [227, 71] on span "[DATE] 12:00 AM - [DATE] 11:59 PM" at bounding box center [272, 75] width 147 height 12
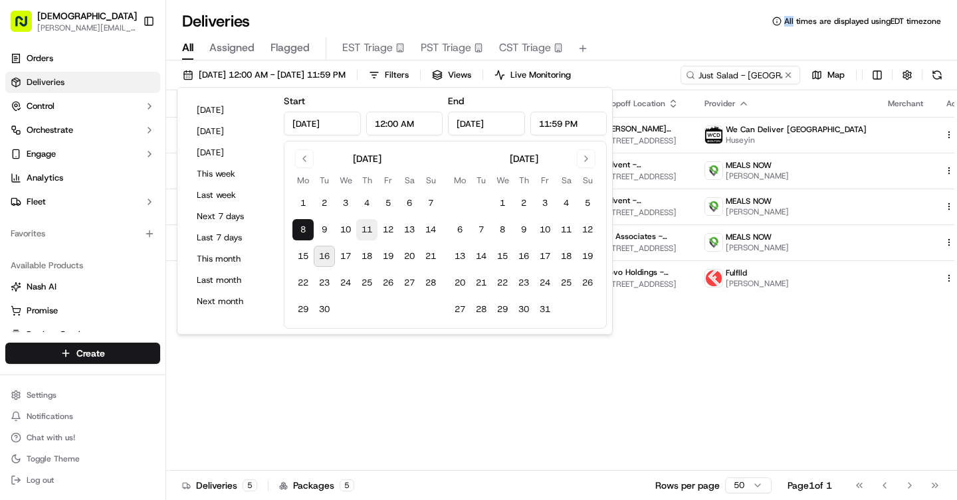
click at [366, 231] on button "11" at bounding box center [366, 229] width 21 height 21
type input "[DATE]"
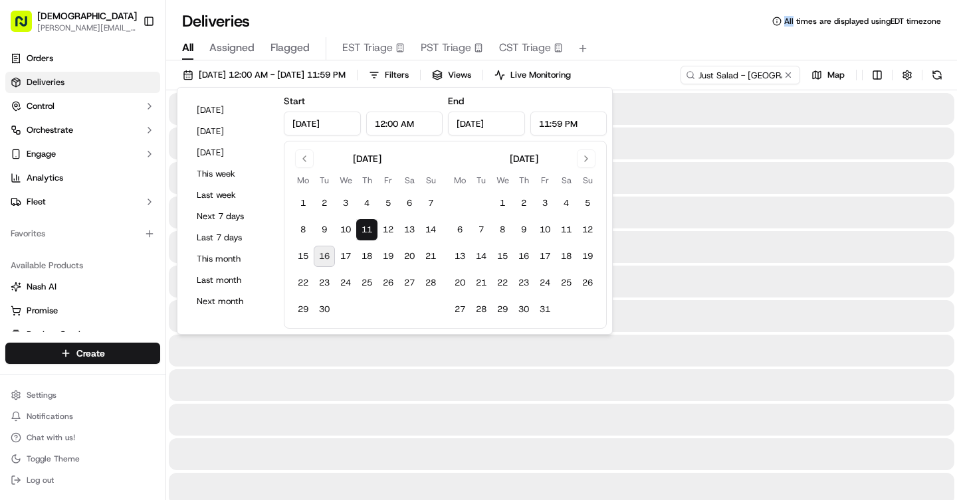
click at [366, 231] on button "11" at bounding box center [366, 229] width 21 height 21
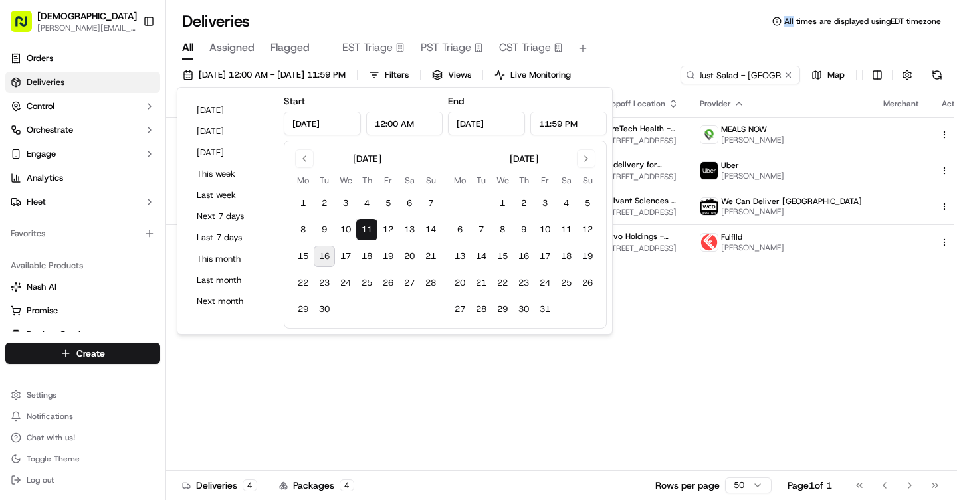
click at [645, 43] on div "All Assigned Flagged EST Triage PST Triage CST Triage" at bounding box center [561, 48] width 791 height 23
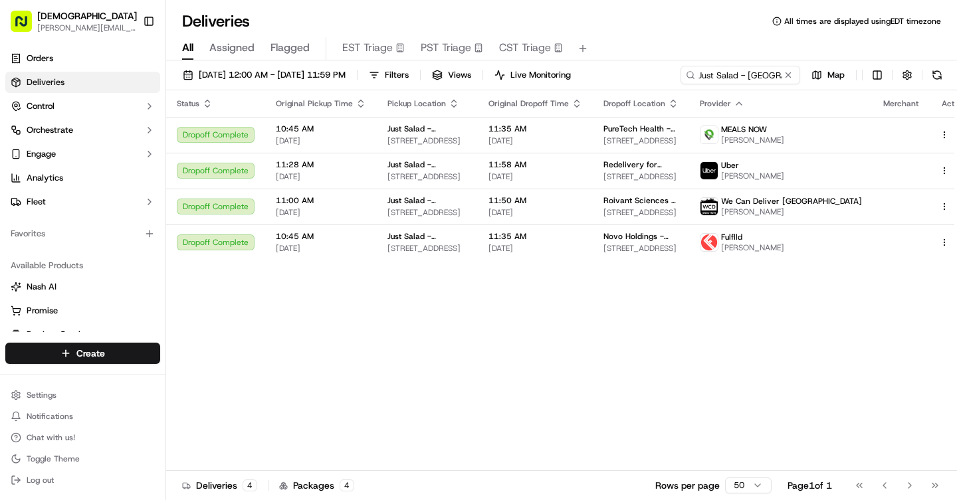
click at [786, 76] on button at bounding box center [788, 74] width 13 height 13
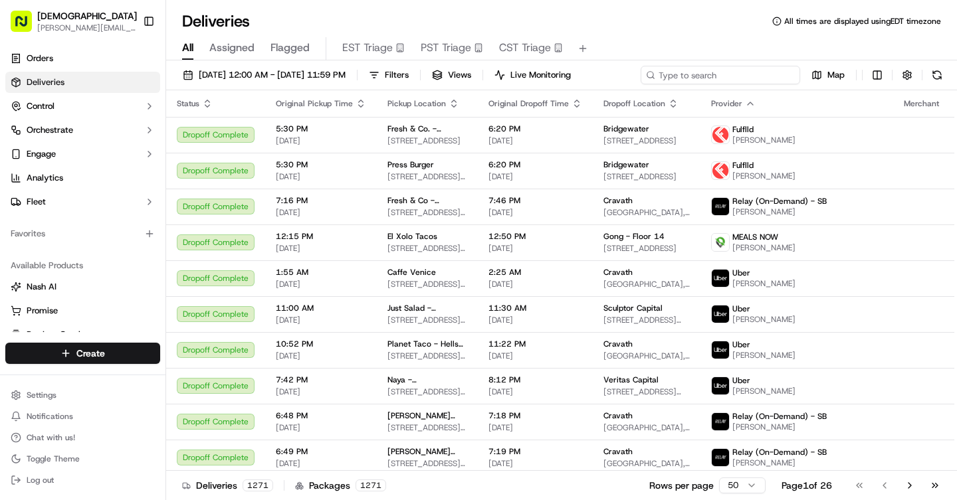
click at [742, 77] on input at bounding box center [721, 75] width 160 height 19
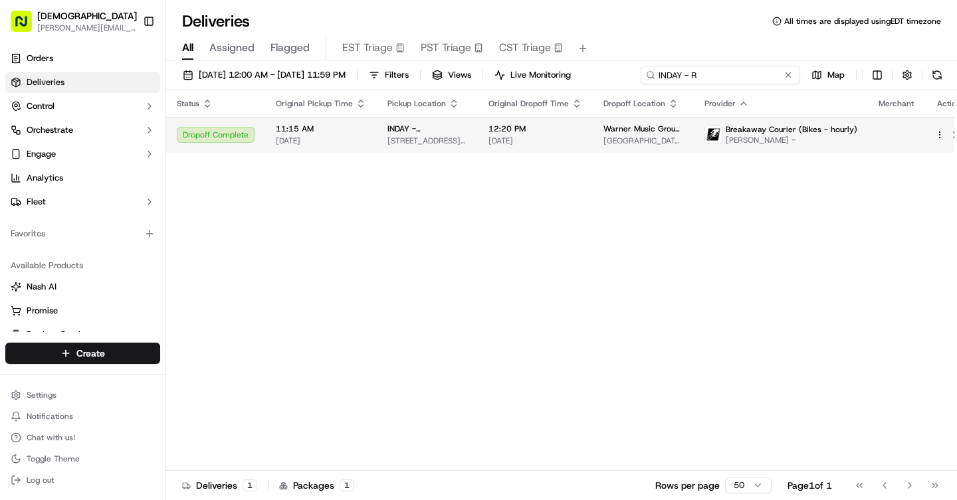
type input "INDAY - R"
click at [419, 139] on span "[STREET_ADDRESS][US_STATE]" at bounding box center [428, 141] width 80 height 11
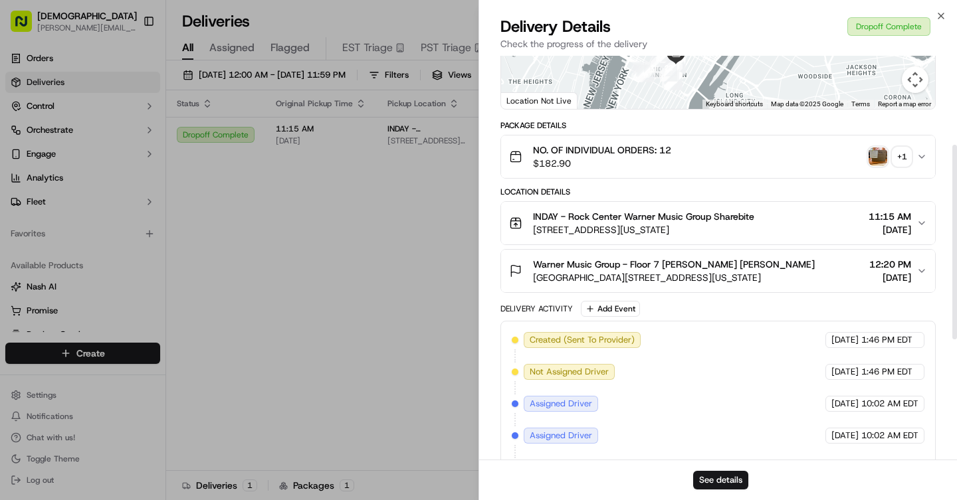
scroll to position [435, 0]
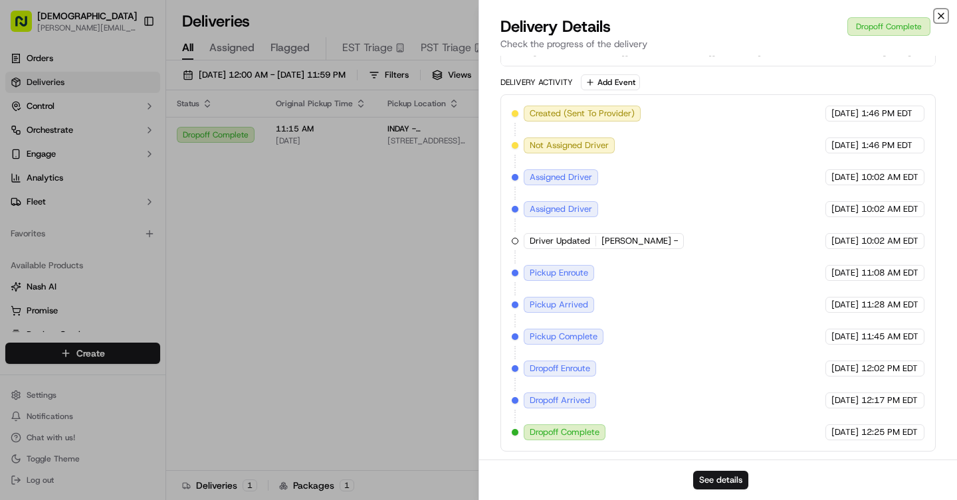
click at [938, 14] on icon "button" at bounding box center [941, 16] width 11 height 11
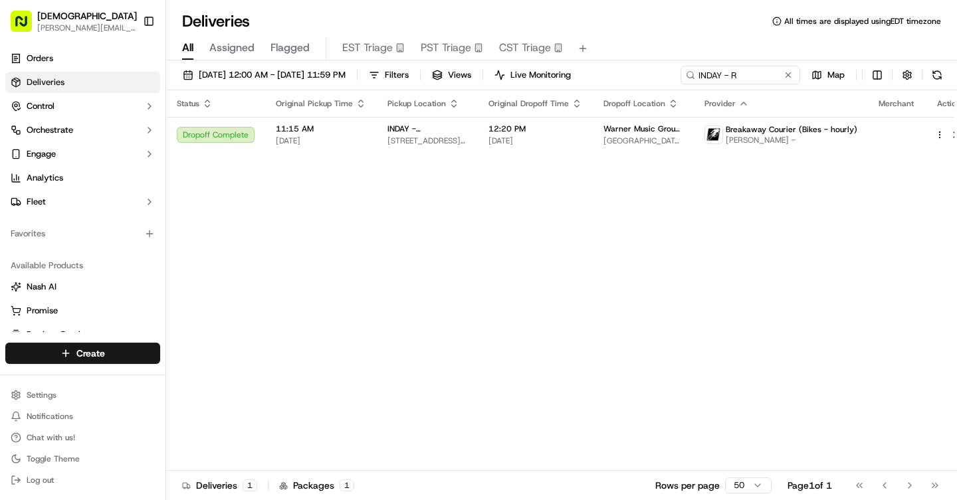
click at [788, 78] on button at bounding box center [788, 74] width 13 height 13
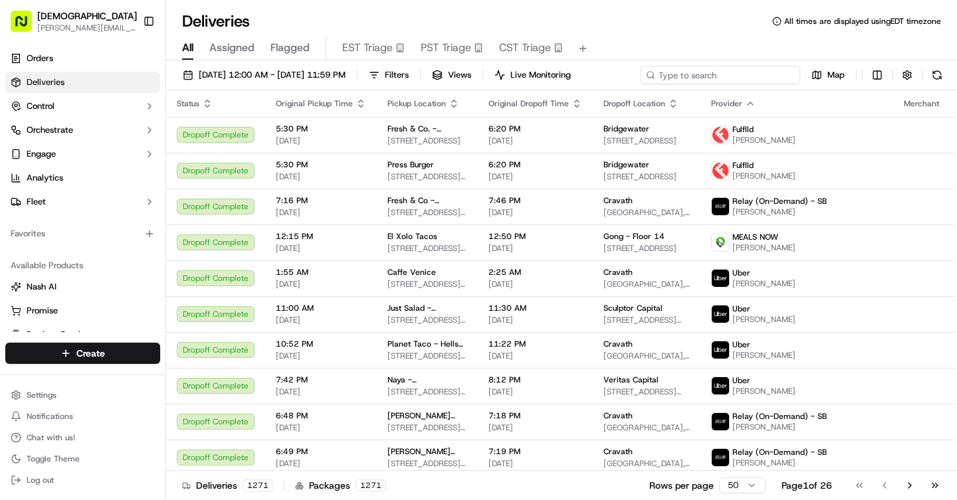
click at [786, 78] on input at bounding box center [721, 75] width 160 height 19
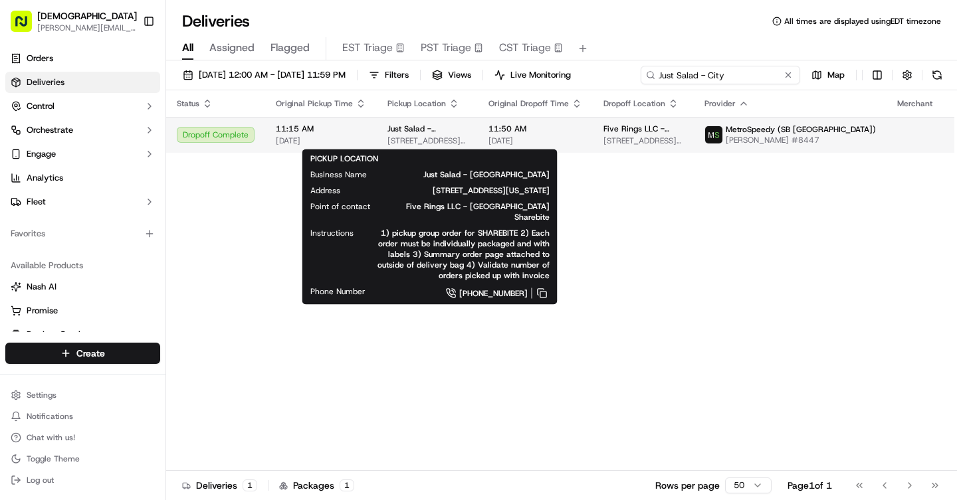
type input "Just Salad - City"
click at [395, 131] on span "Just Salad - [GEOGRAPHIC_DATA]" at bounding box center [428, 129] width 80 height 11
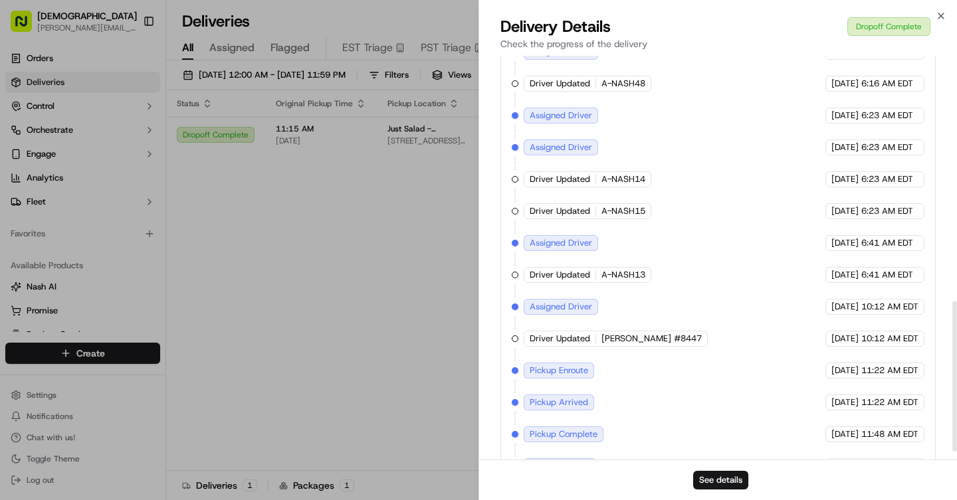
scroll to position [679, 0]
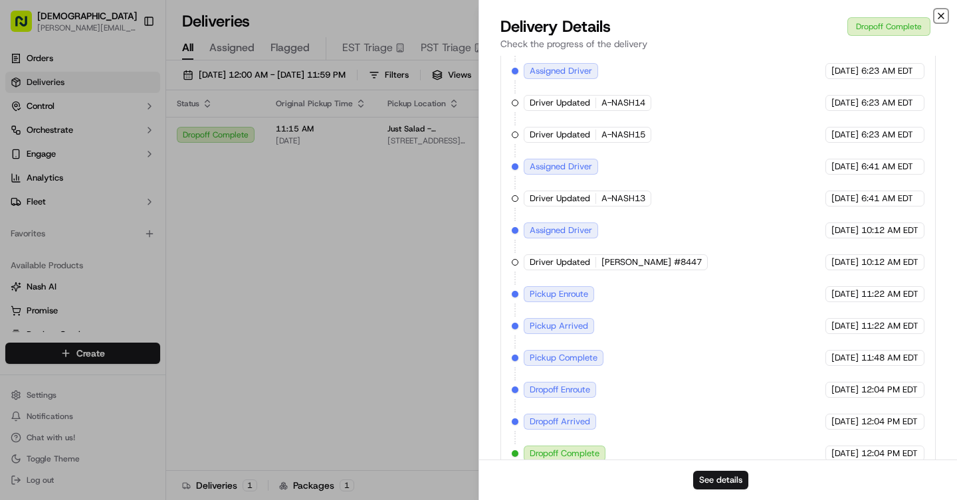
click at [939, 13] on icon "button" at bounding box center [941, 16] width 11 height 11
click at [939, 13] on div "Deliveries All times are displayed using EDT timezone" at bounding box center [561, 21] width 791 height 21
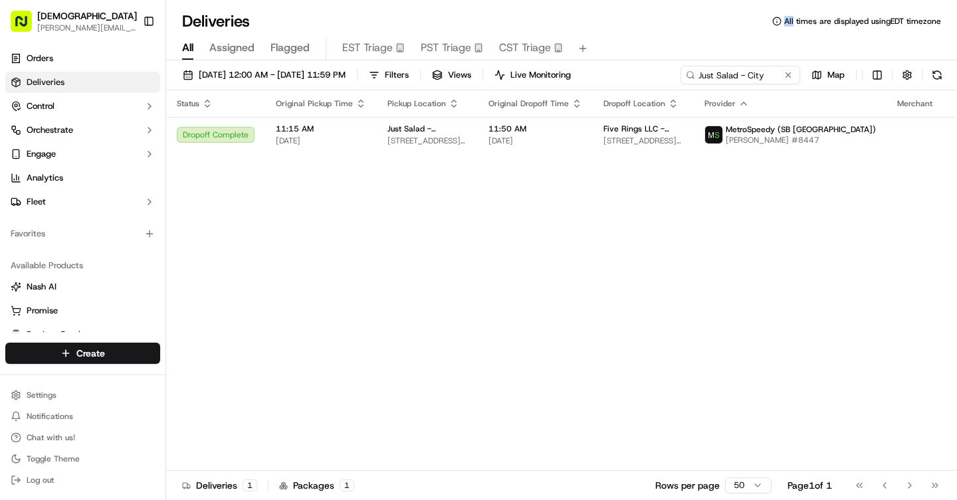
click at [788, 72] on button at bounding box center [788, 74] width 13 height 13
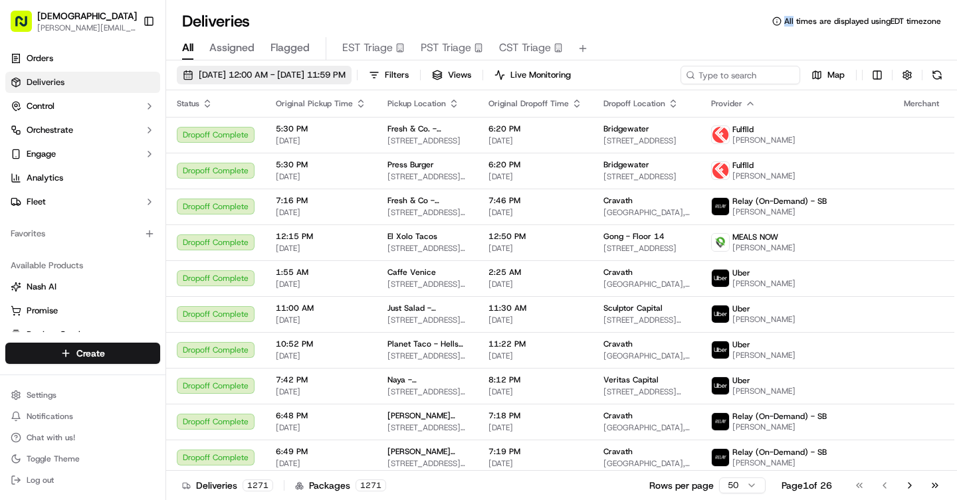
click at [302, 73] on span "[DATE] 12:00 AM - [DATE] 11:59 PM" at bounding box center [272, 75] width 147 height 12
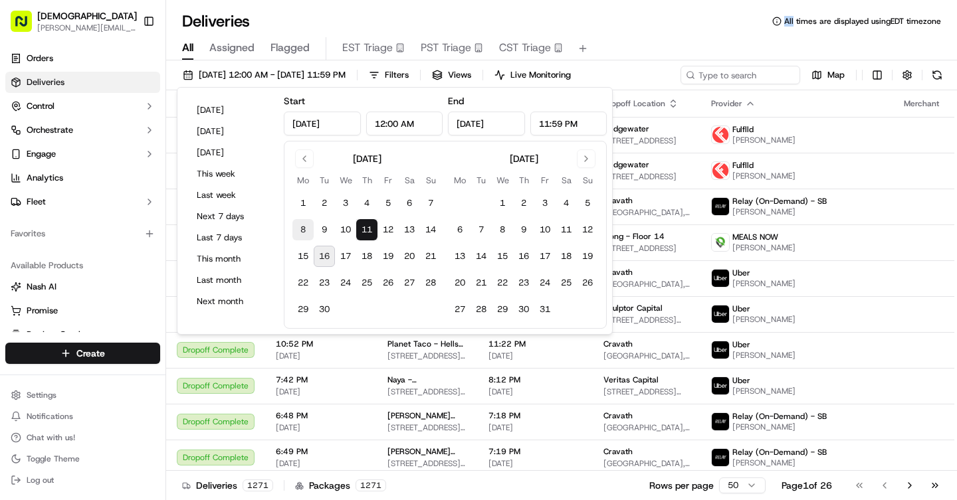
click at [306, 231] on button "8" at bounding box center [302, 229] width 21 height 21
type input "[DATE]"
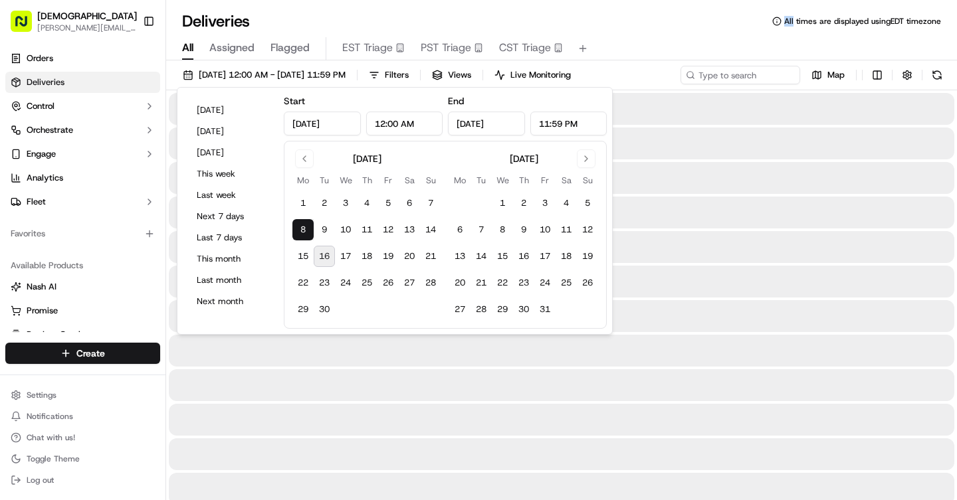
click at [306, 231] on button "8" at bounding box center [302, 229] width 21 height 21
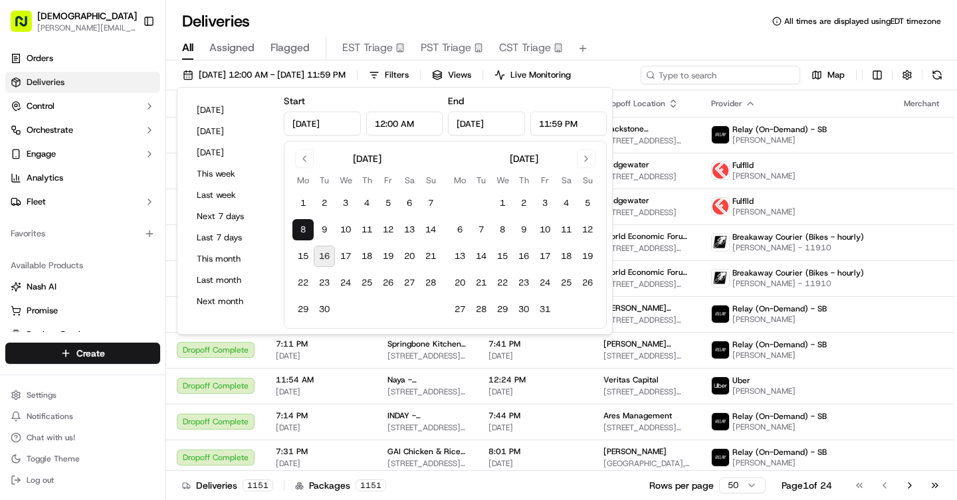
click at [734, 74] on input at bounding box center [721, 75] width 160 height 19
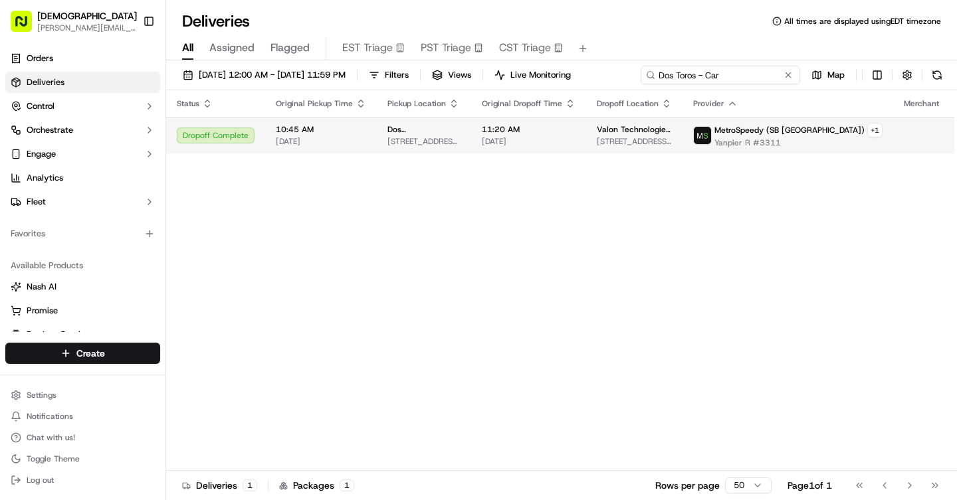
type input "Dos Toros - Car"
click at [512, 138] on span "[DATE]" at bounding box center [529, 141] width 94 height 11
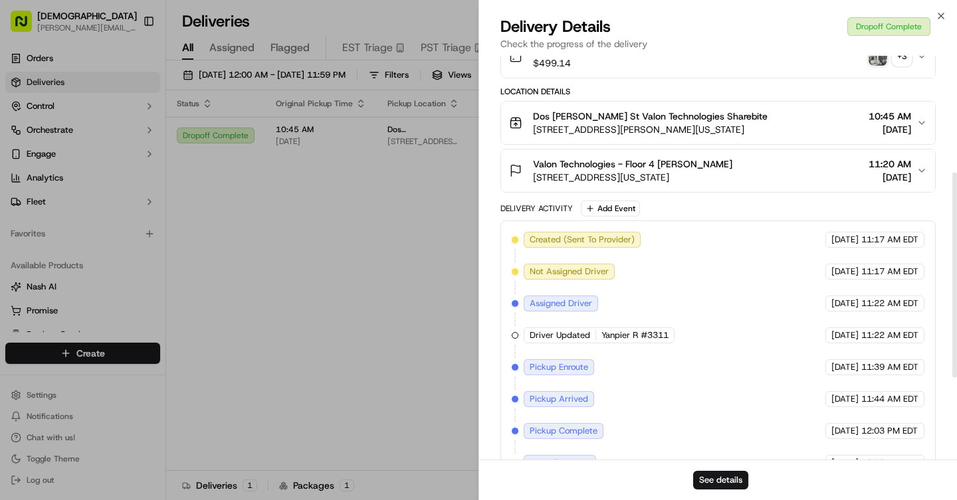
scroll to position [392, 0]
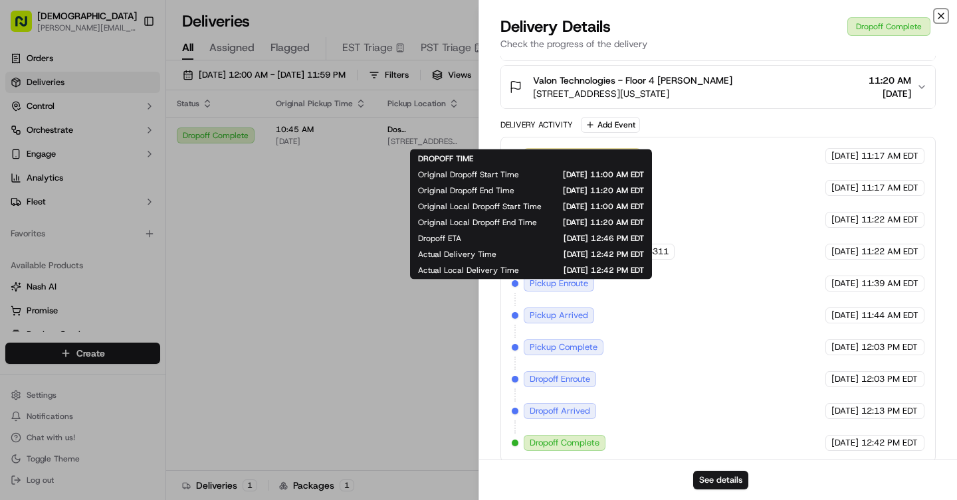
click at [942, 13] on icon "button" at bounding box center [941, 15] width 5 height 5
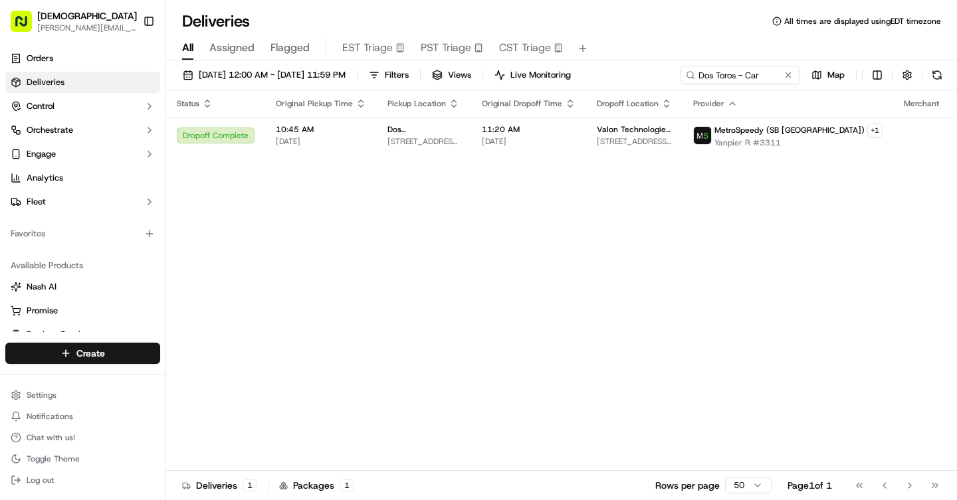
click at [786, 73] on button at bounding box center [788, 74] width 13 height 13
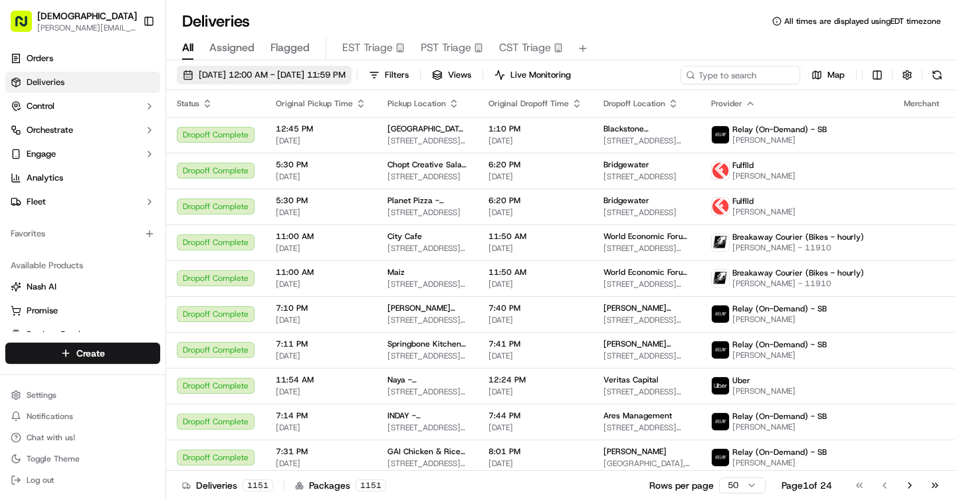
click at [242, 74] on span "[DATE] 12:00 AM - [DATE] 11:59 PM" at bounding box center [272, 75] width 147 height 12
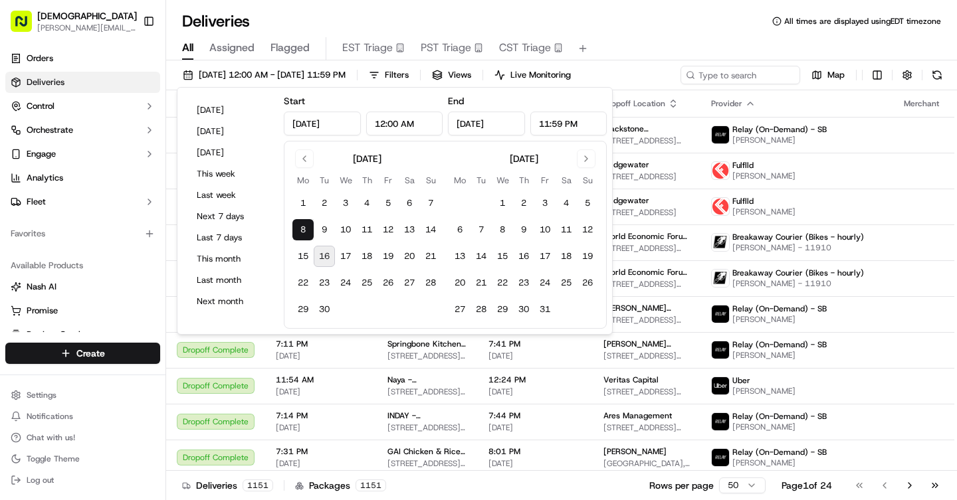
click at [317, 261] on button "16" at bounding box center [324, 256] width 21 height 21
type input "[DATE]"
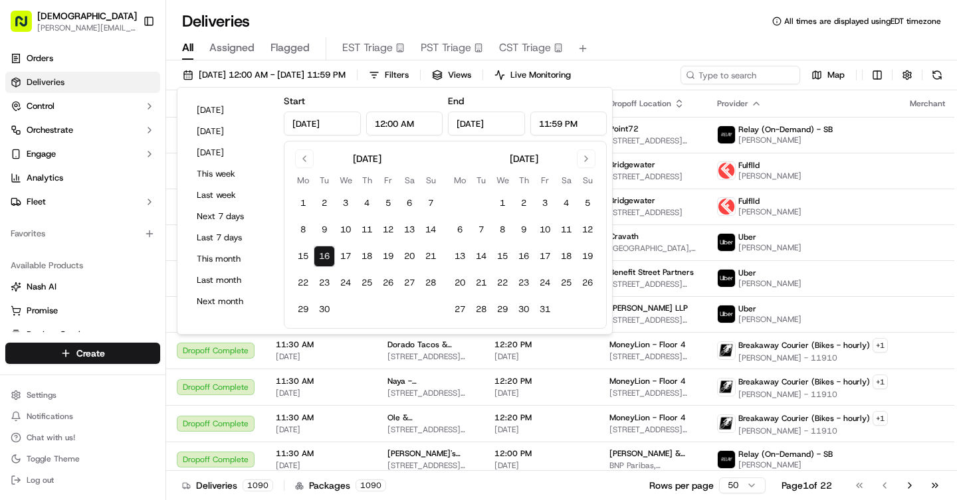
click at [568, 11] on div "Deliveries All times are displayed using EDT timezone" at bounding box center [561, 21] width 791 height 21
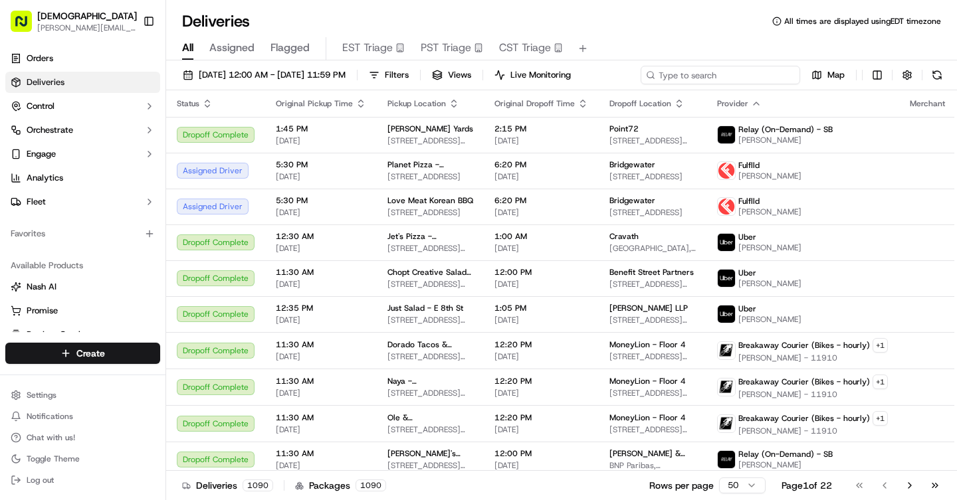
click at [760, 71] on input at bounding box center [721, 75] width 160 height 19
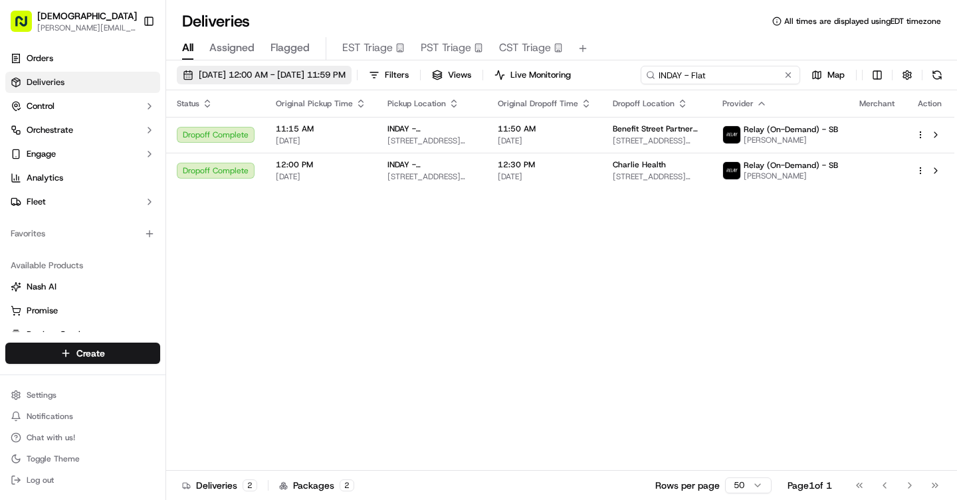
type input "INDAY - Flat"
click at [314, 74] on span "[DATE] 12:00 AM - [DATE] 11:59 PM" at bounding box center [272, 75] width 147 height 12
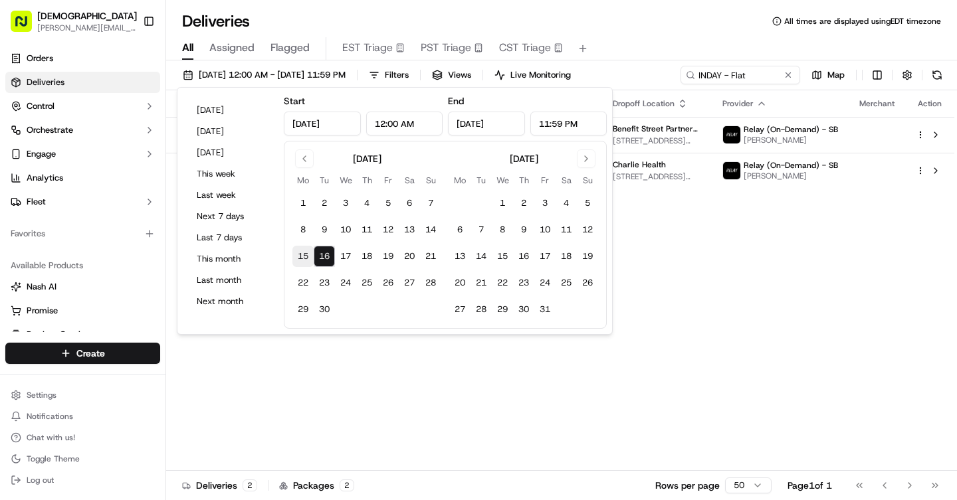
click at [301, 253] on button "15" at bounding box center [302, 256] width 21 height 21
type input "[DATE]"
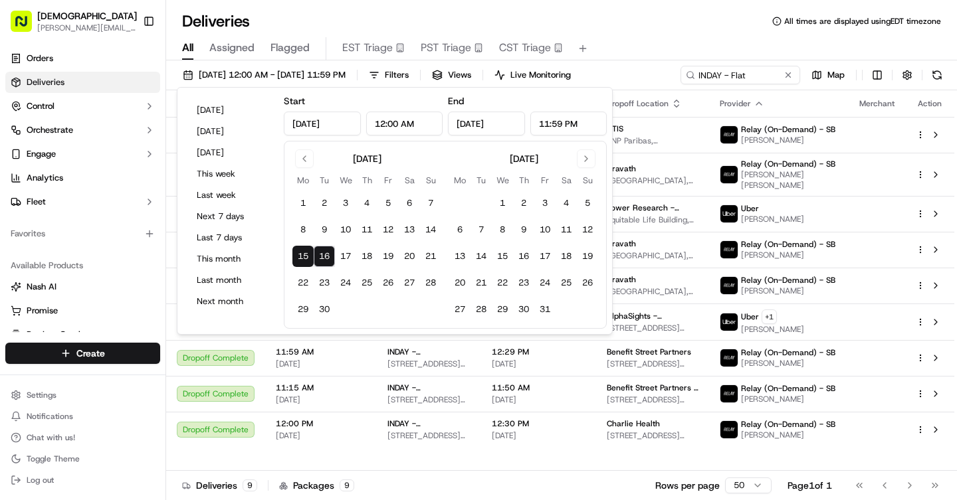
click at [671, 27] on div "Deliveries All times are displayed using EDT timezone" at bounding box center [561, 21] width 791 height 21
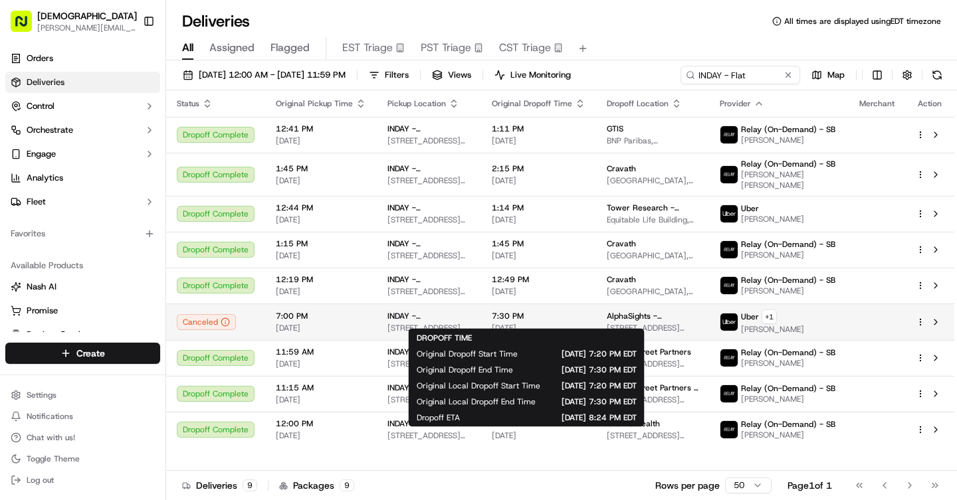
click at [541, 323] on span "[DATE]" at bounding box center [539, 328] width 94 height 11
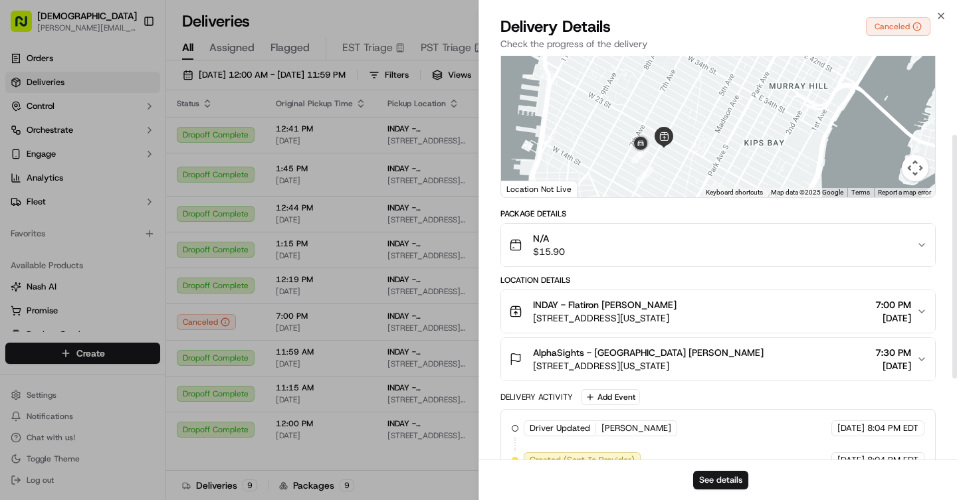
scroll to position [86, 0]
